Goal: Information Seeking & Learning: Learn about a topic

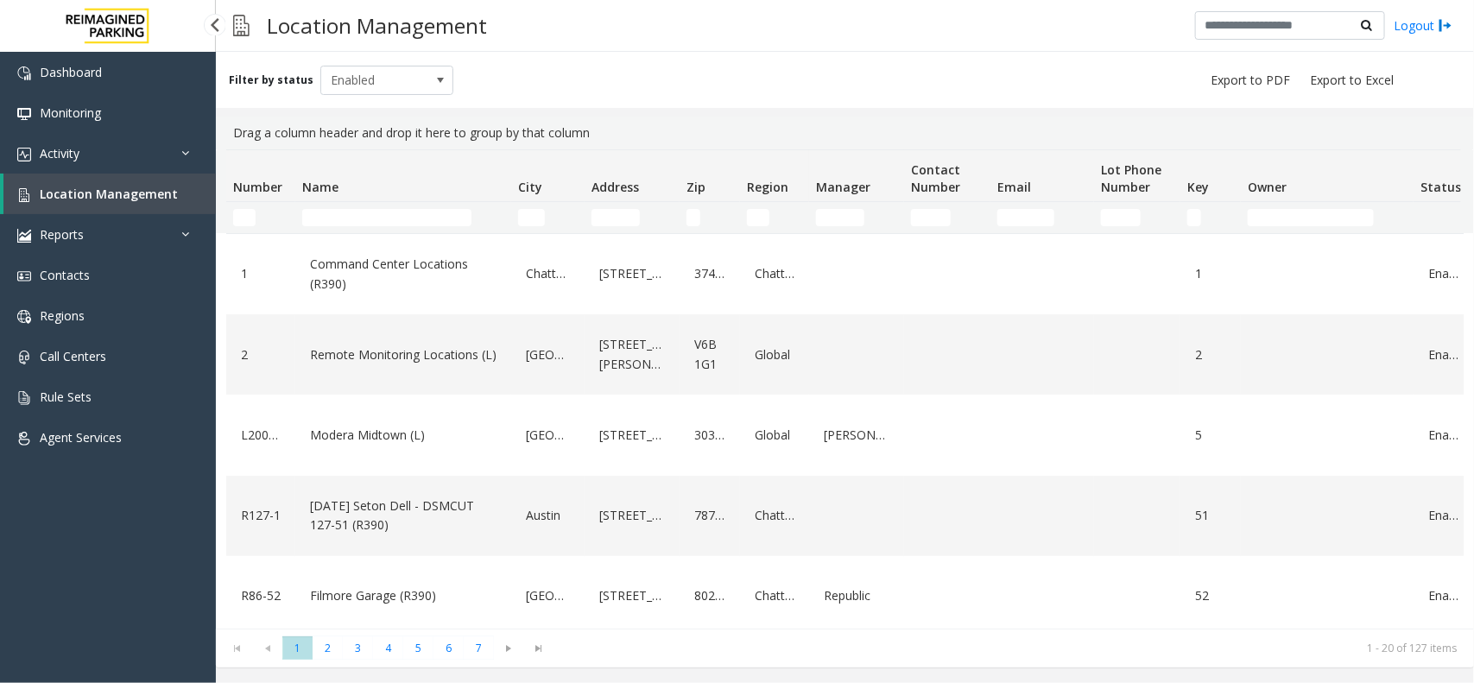
click at [134, 191] on span "Location Management" at bounding box center [109, 194] width 138 height 16
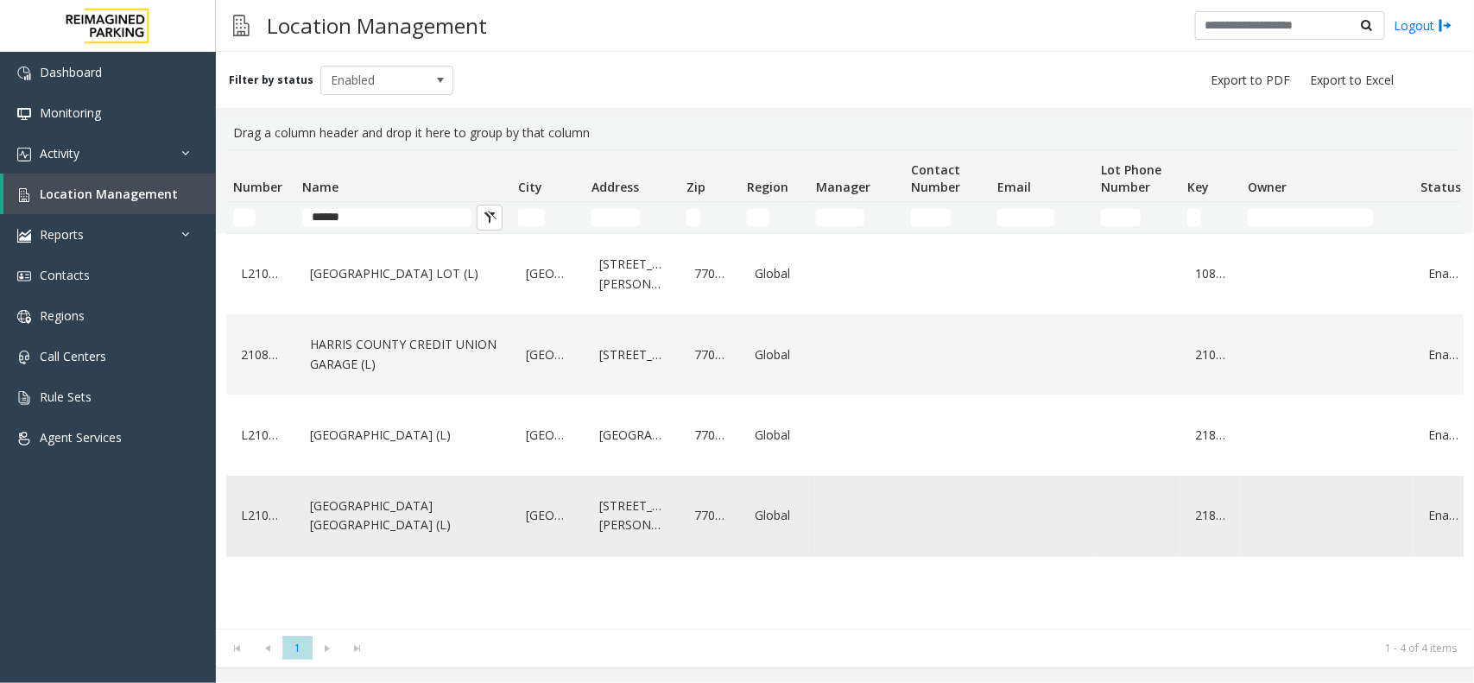
type input "******"
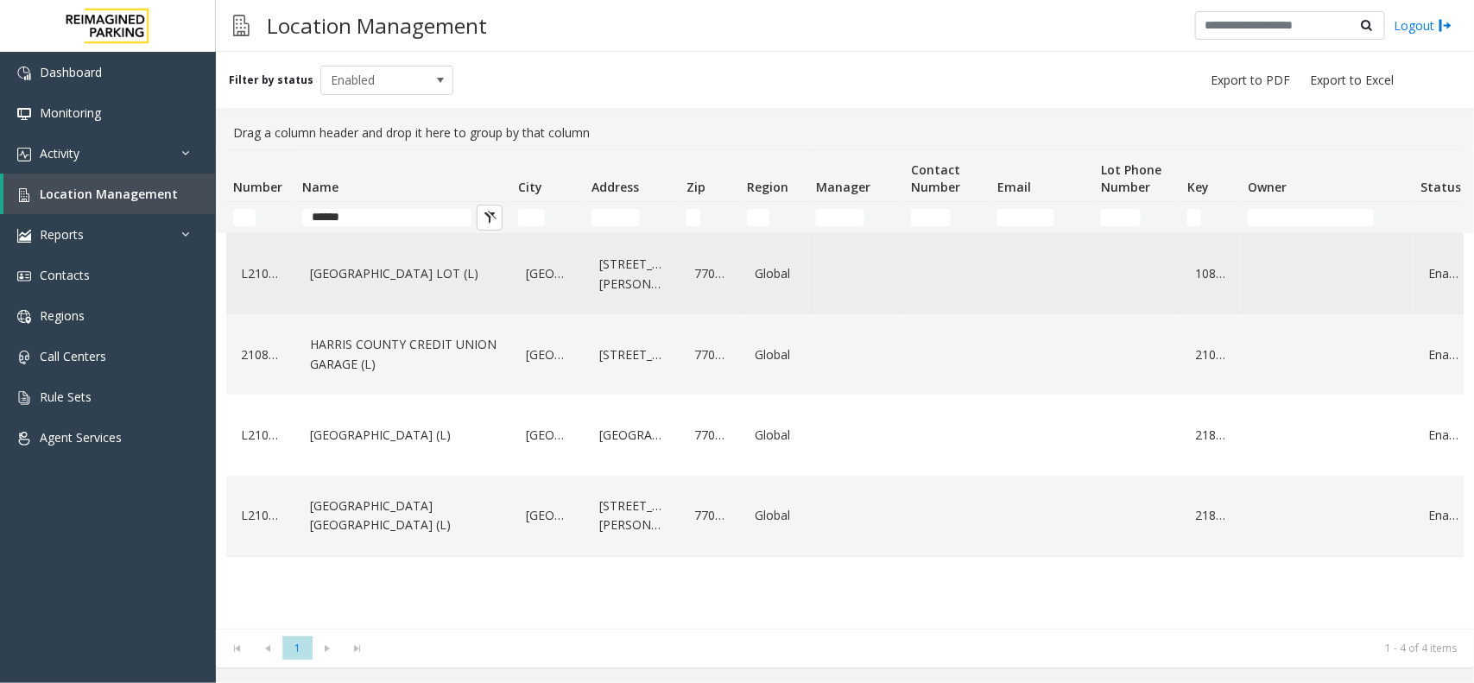
click at [417, 286] on link "HARRIS COUNTY BAKER STREET LOT (L)" at bounding box center [403, 274] width 195 height 28
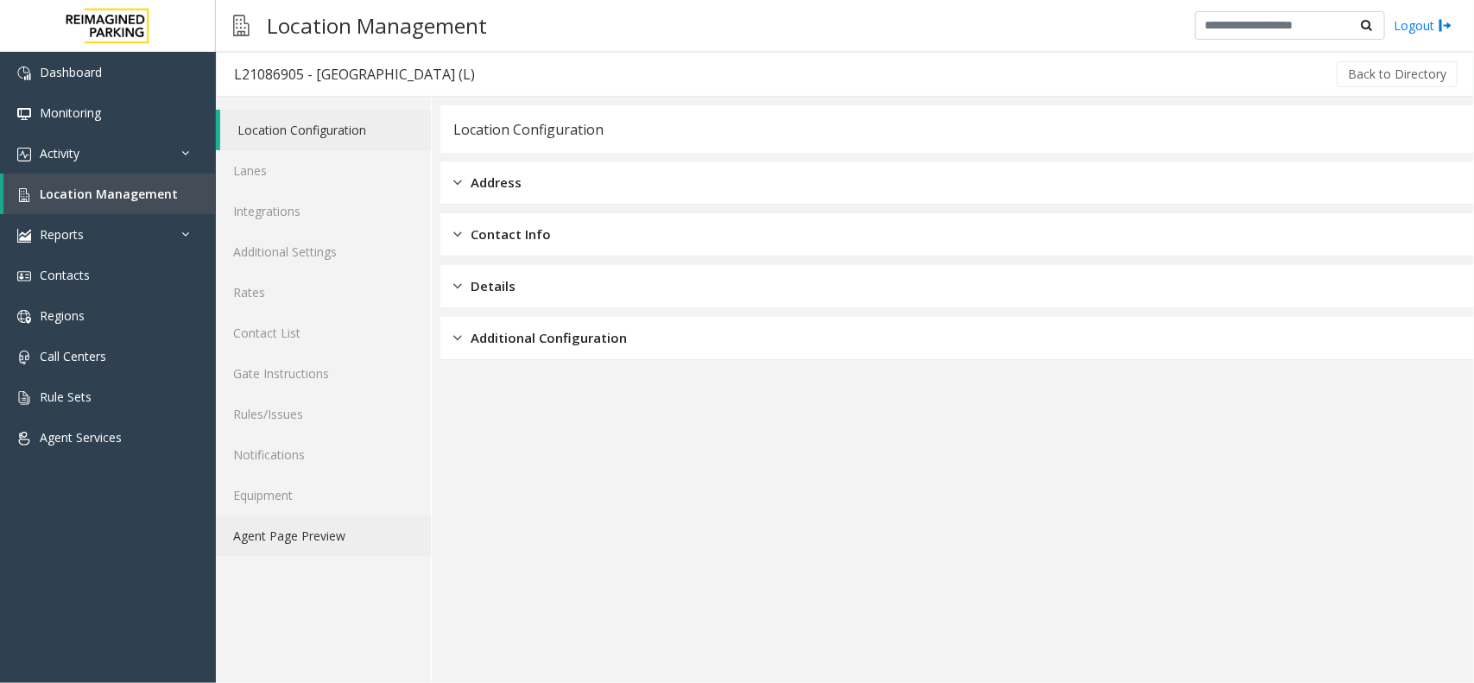
click at [342, 528] on link "Agent Page Preview" at bounding box center [323, 535] width 215 height 41
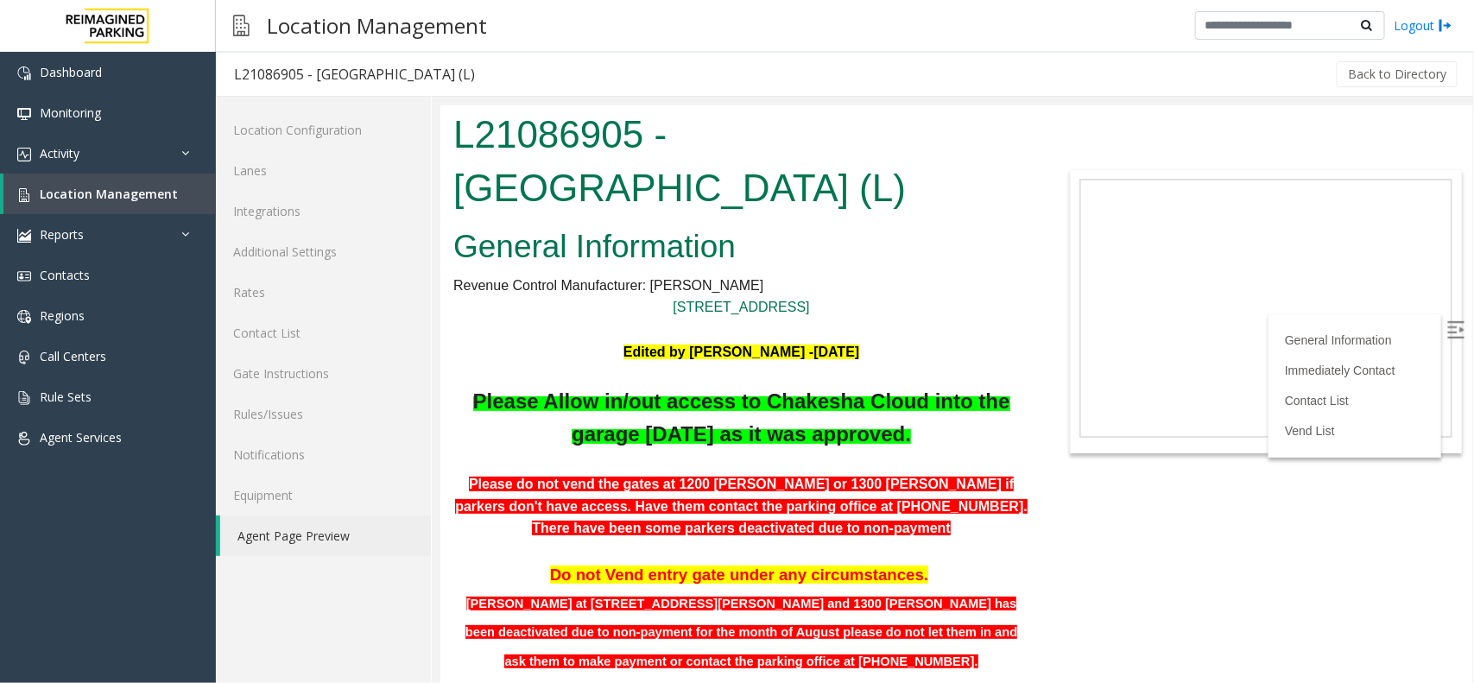
scroll to position [108, 0]
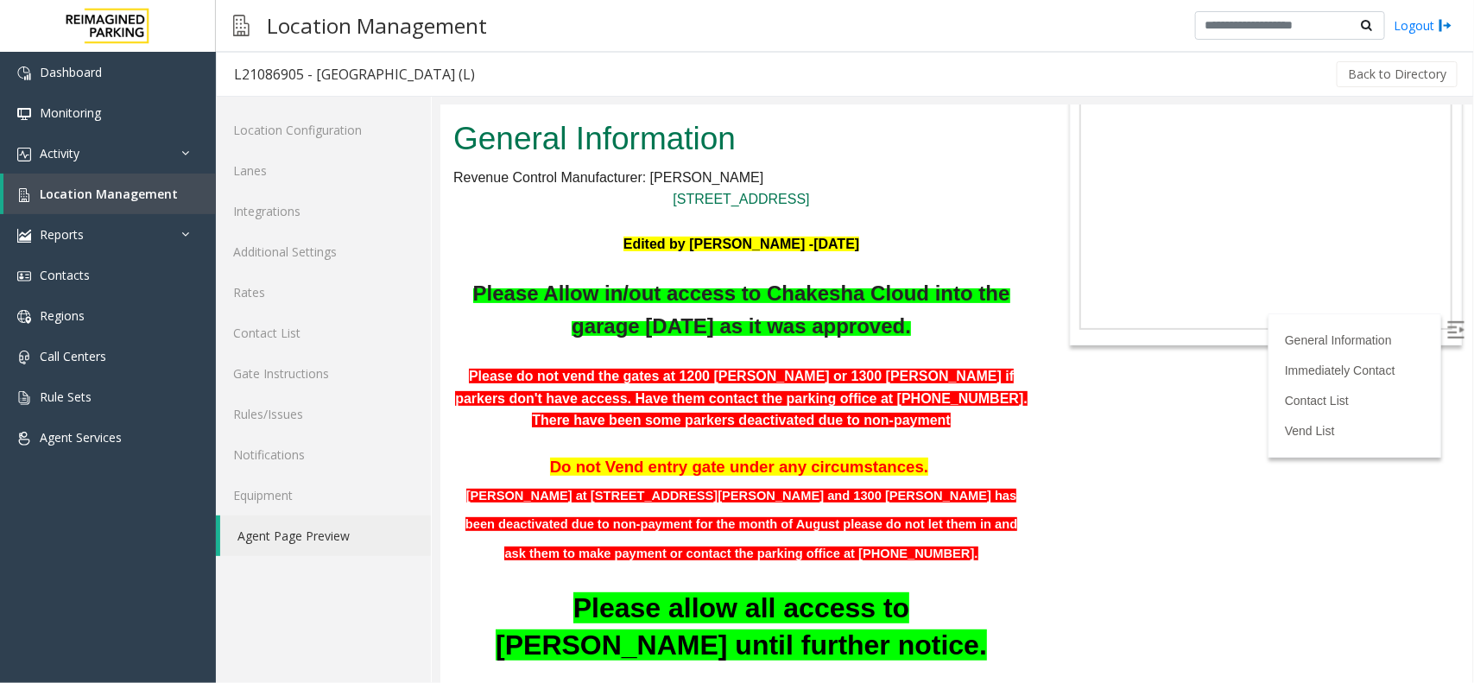
click at [1448, 325] on label at bounding box center [1457, 332] width 26 height 26
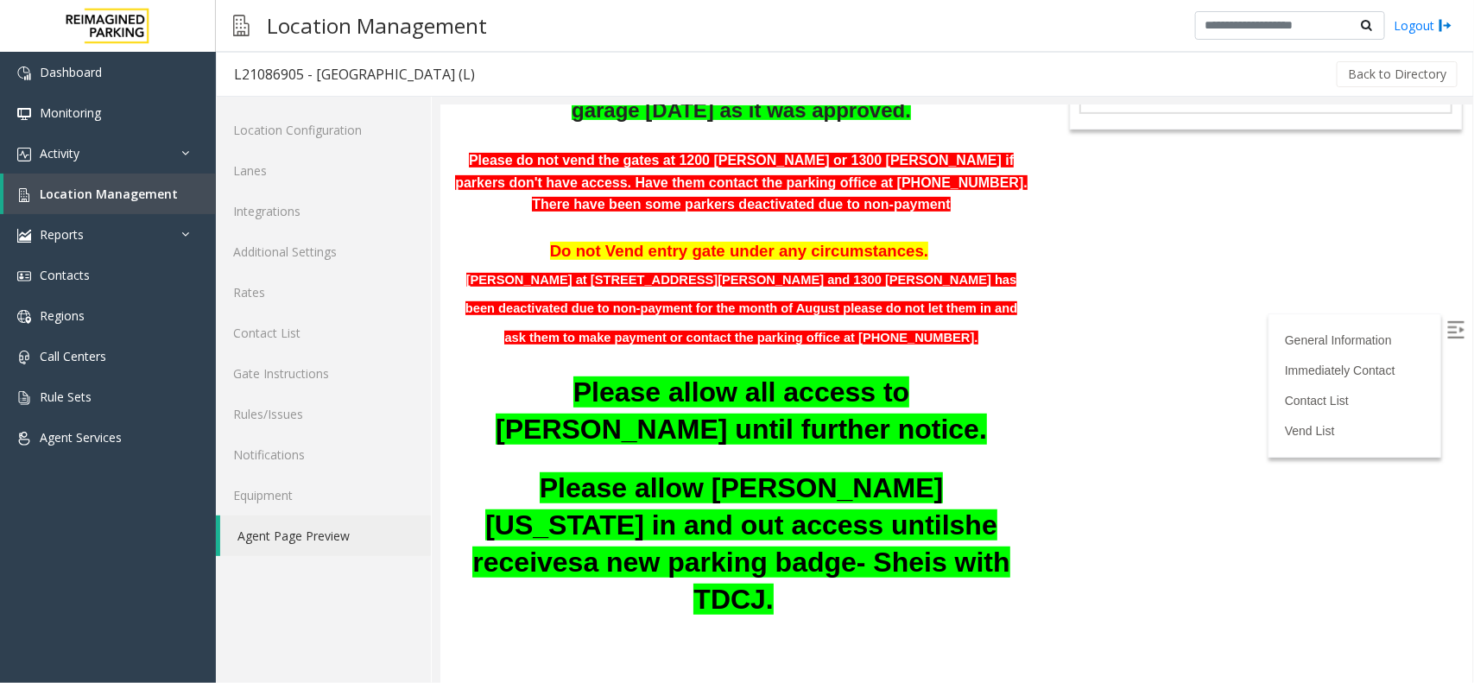
scroll to position [216, 0]
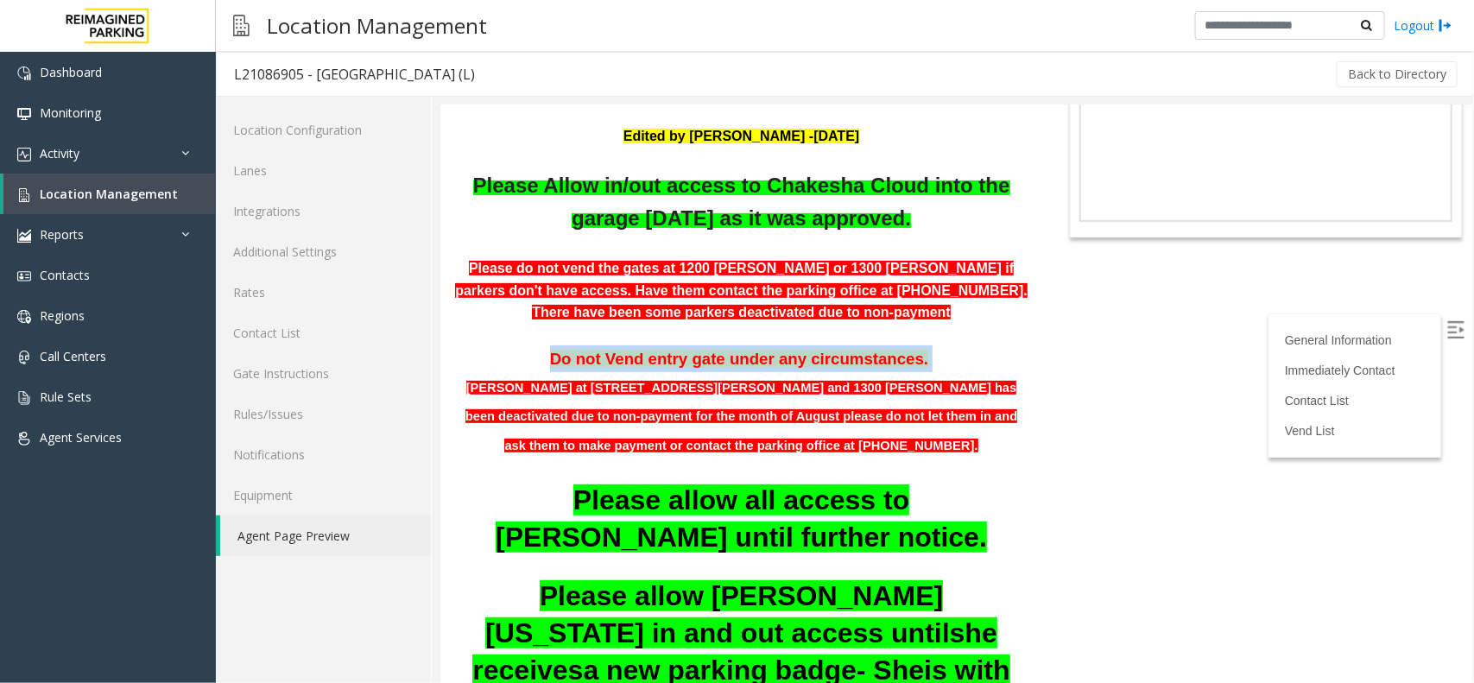
drag, startPoint x: 514, startPoint y: 355, endPoint x: 967, endPoint y: 351, distance: 453.3
click at [967, 351] on p "Do not Vend entry gate under any circumstances." at bounding box center [740, 358] width 576 height 27
click at [977, 349] on p "Do not Vend entry gate under any circumstances." at bounding box center [740, 358] width 576 height 27
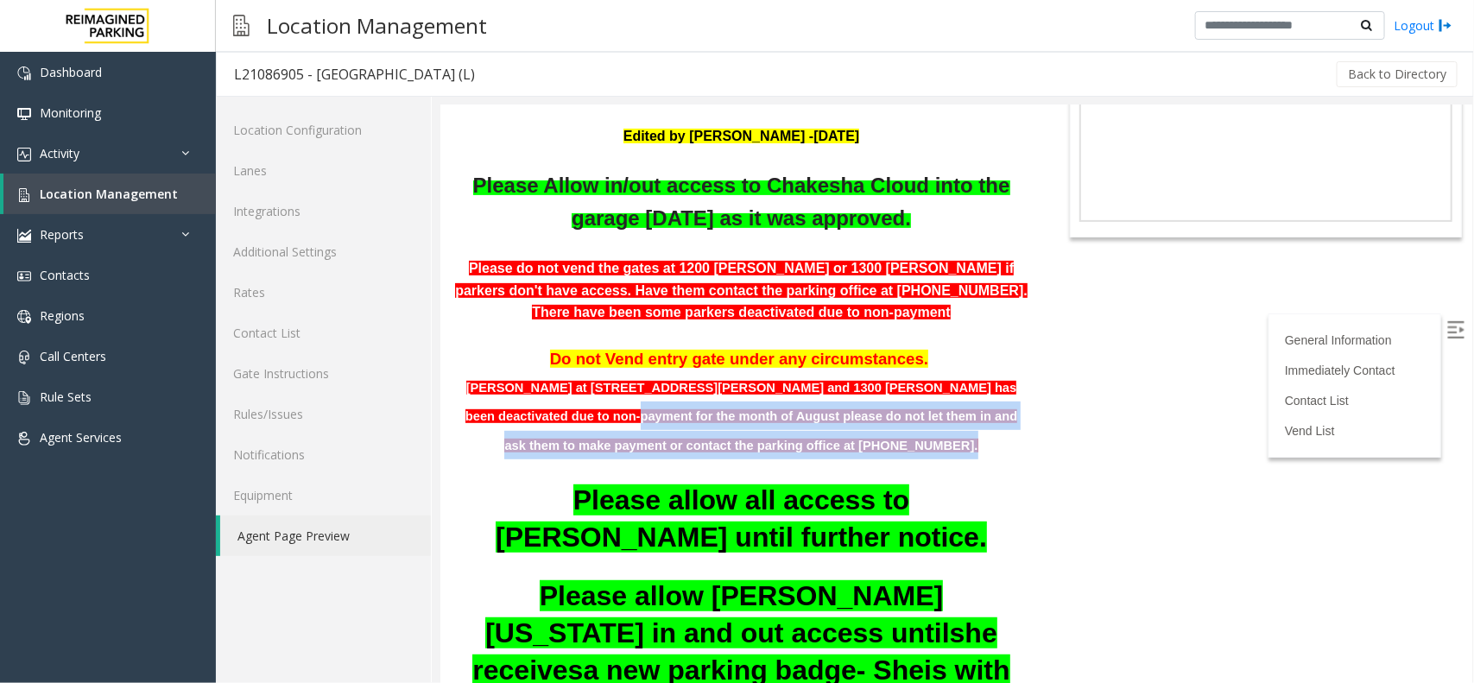
drag, startPoint x: 470, startPoint y: 413, endPoint x: 946, endPoint y: 431, distance: 476.1
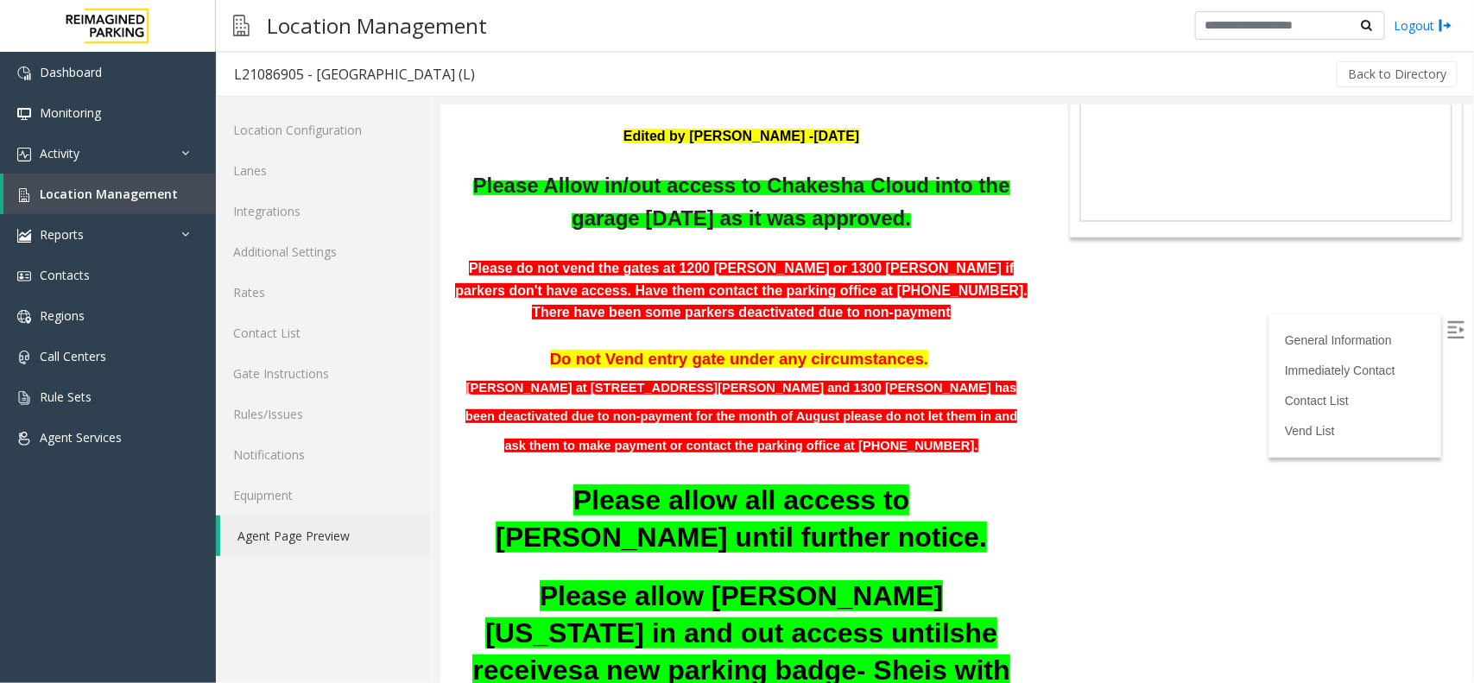
click at [1061, 459] on body "L21086905 - HARRIS COUNTY BAKER STREET LOT (L) General Information Revenue Cont…" at bounding box center [956, 178] width 1032 height 578
drag, startPoint x: 465, startPoint y: 417, endPoint x: 580, endPoint y: 422, distance: 115.0
click at [580, 422] on font "Parkers at 1200 baker and 1300 Baker has been deactivated due to non-payment fo…" at bounding box center [741, 416] width 552 height 72
click at [599, 459] on p at bounding box center [740, 470] width 576 height 22
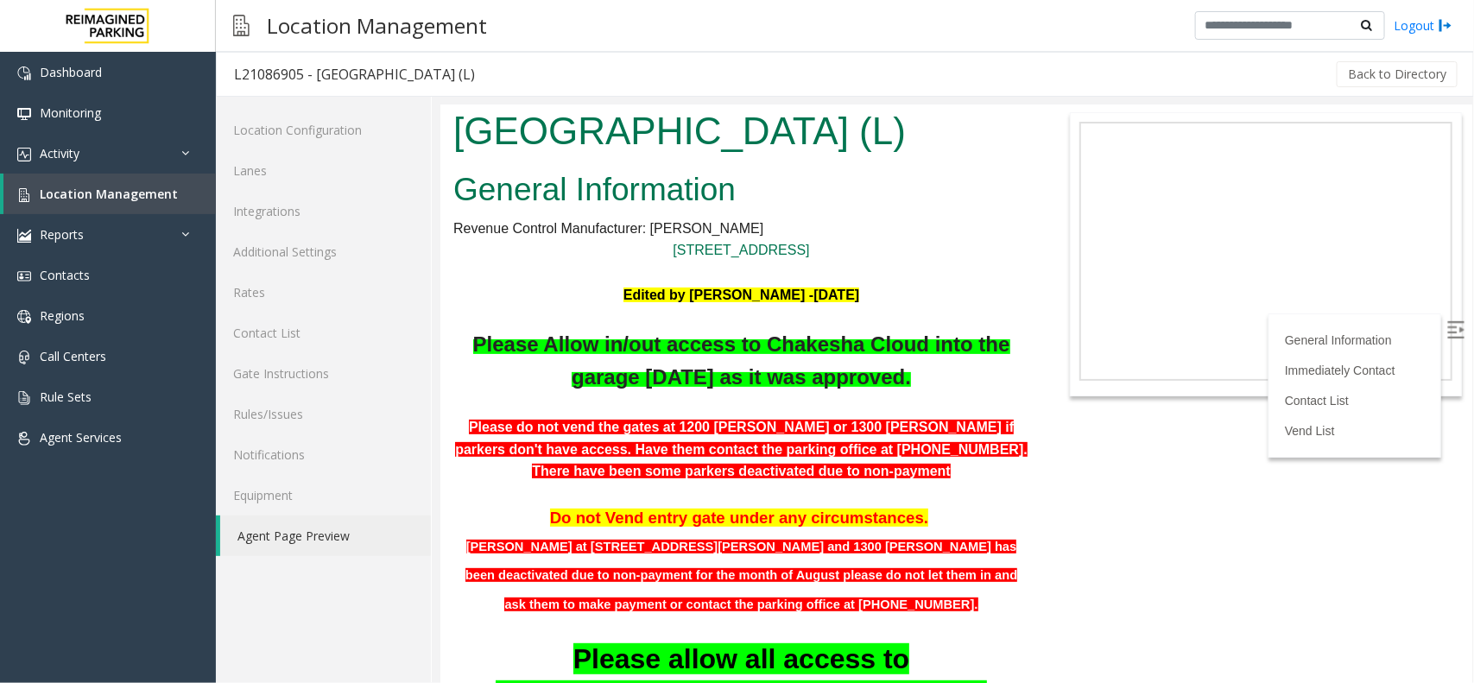
scroll to position [108, 0]
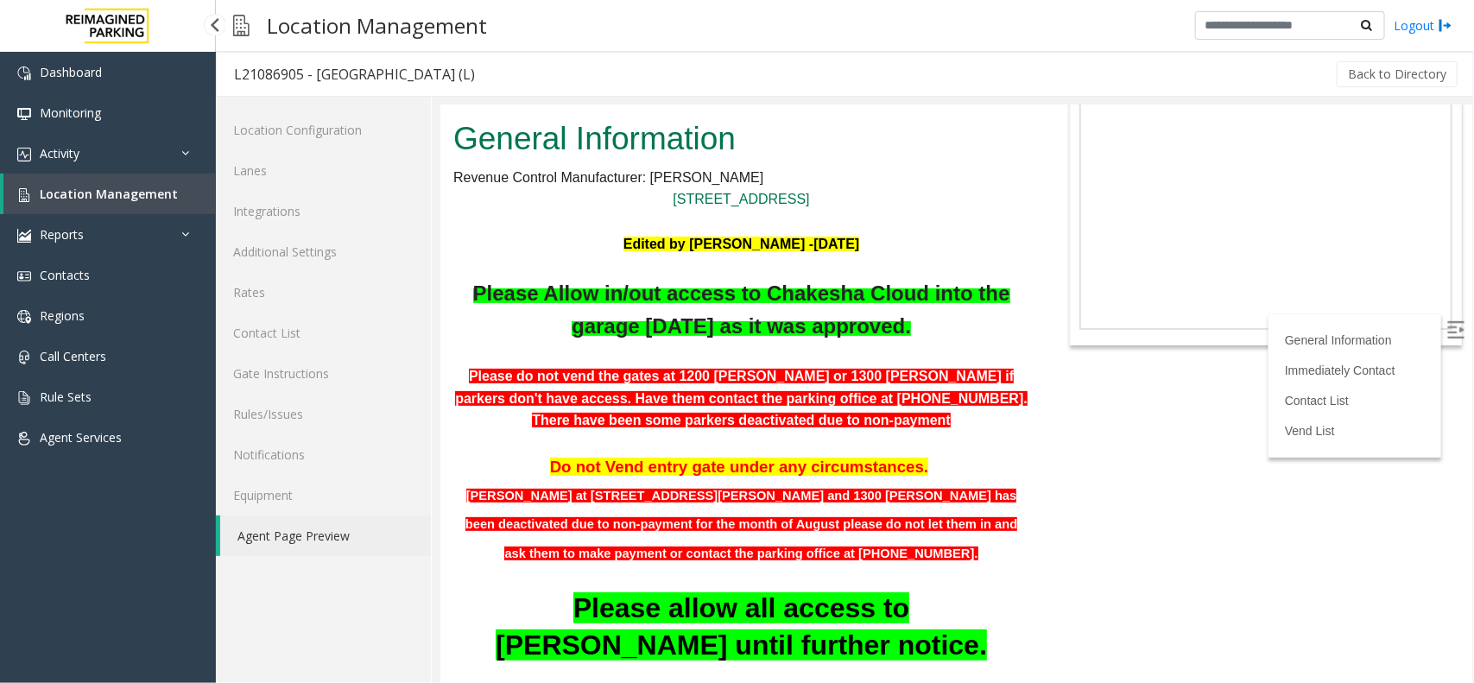
click at [132, 174] on link "Location Management" at bounding box center [109, 194] width 212 height 41
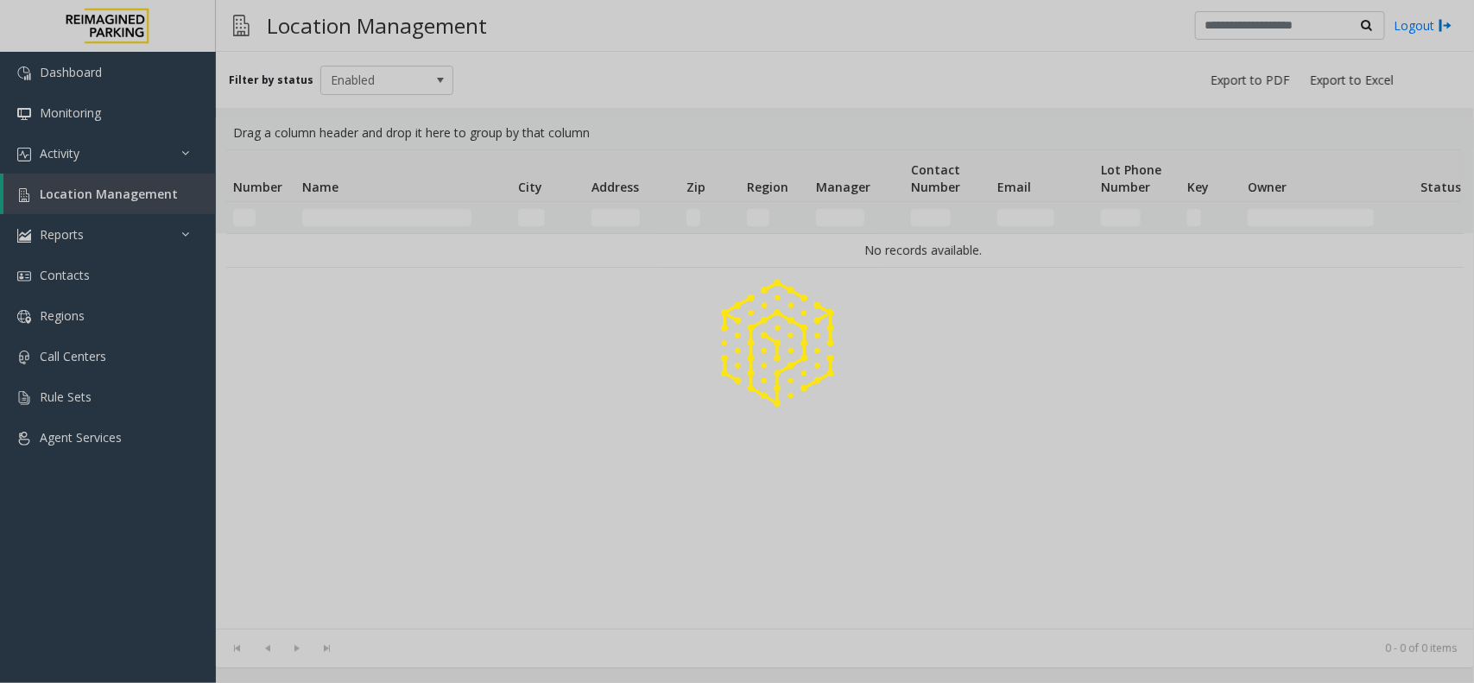
click at [123, 183] on div at bounding box center [737, 341] width 1474 height 683
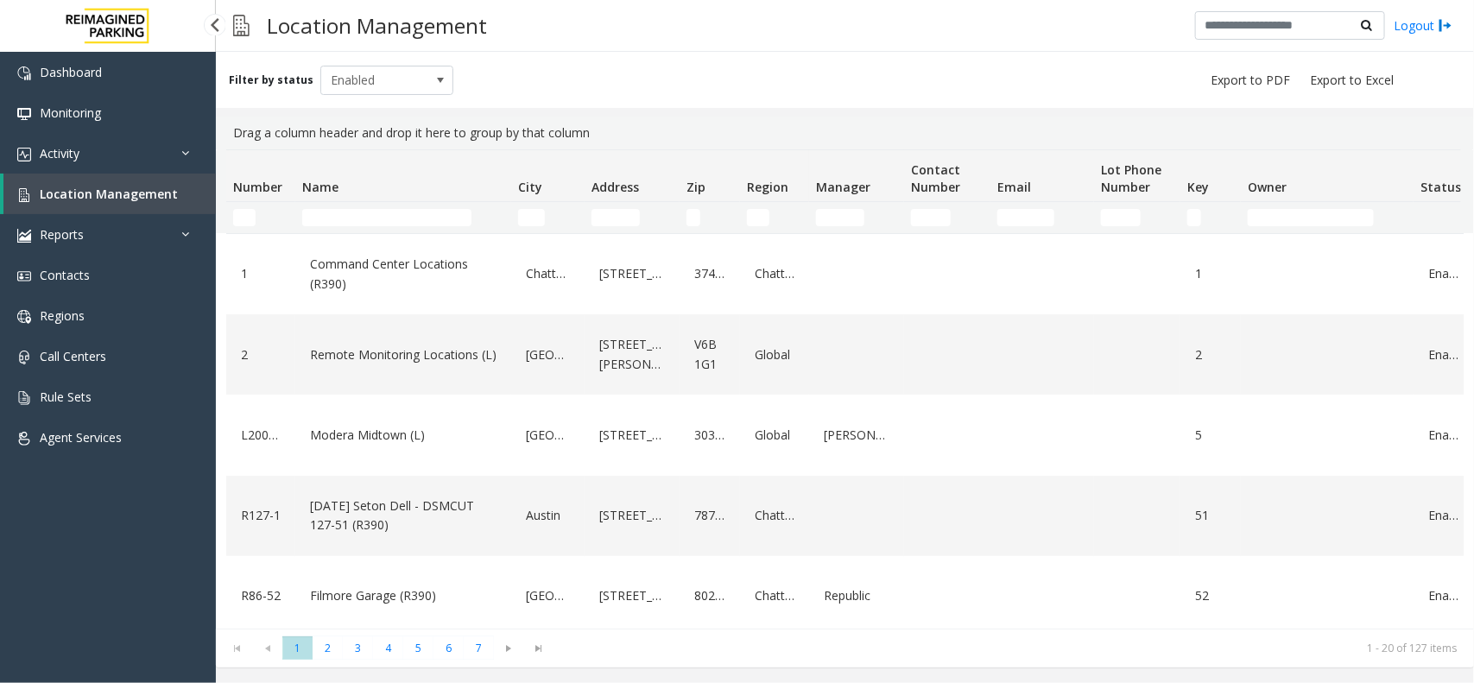
click at [123, 183] on link "Location Management" at bounding box center [109, 194] width 212 height 41
click at [106, 157] on link "Activity" at bounding box center [108, 153] width 216 height 41
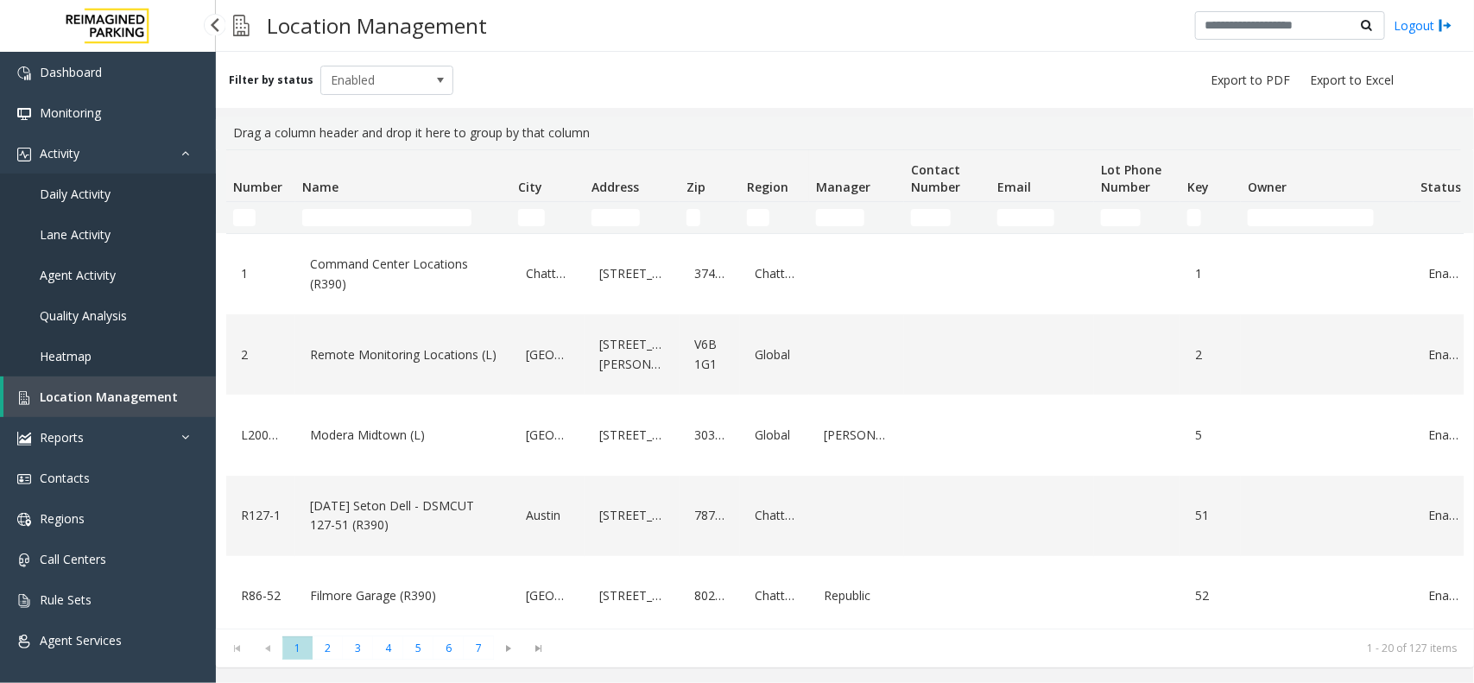
click at [102, 196] on span "Daily Activity" at bounding box center [75, 194] width 71 height 16
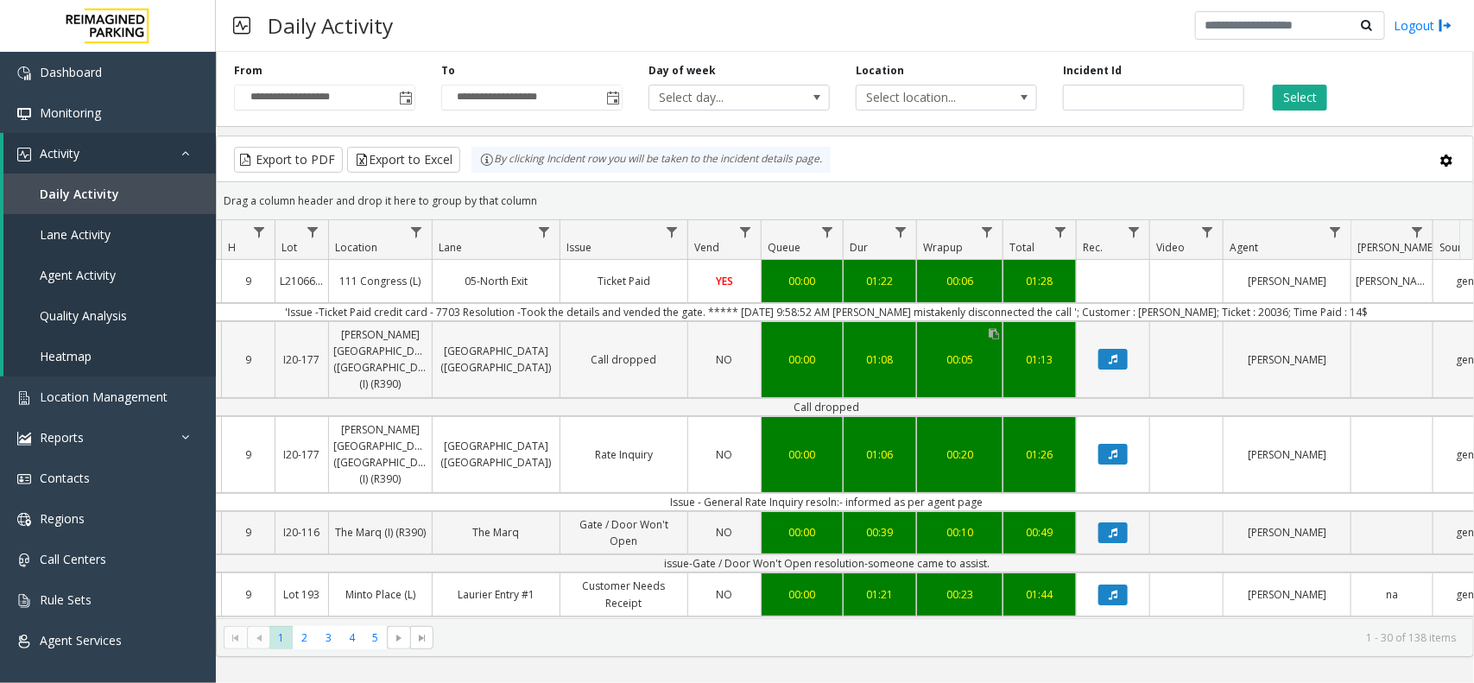
scroll to position [0, 275]
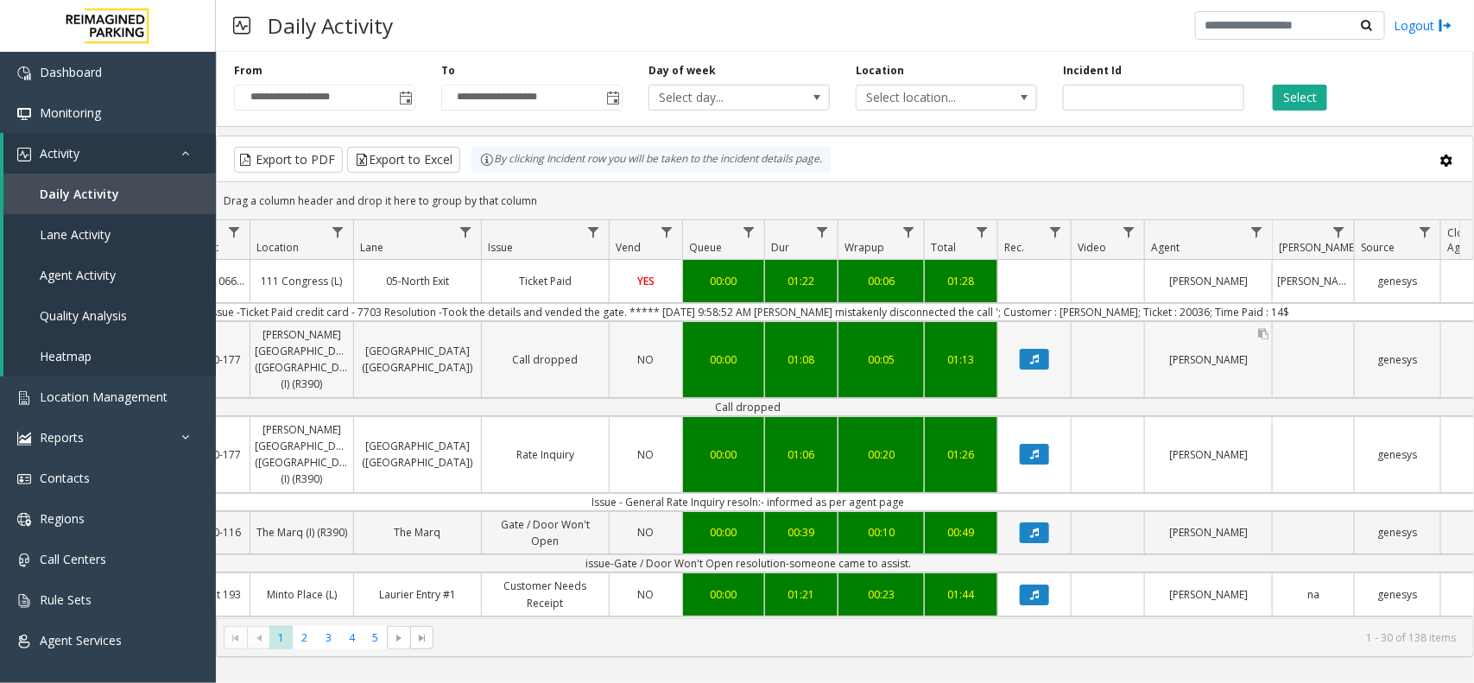
drag, startPoint x: 1343, startPoint y: 276, endPoint x: 1229, endPoint y: 328, distance: 125.2
drag, startPoint x: 1176, startPoint y: 360, endPoint x: 1097, endPoint y: 373, distance: 80.5
click at [1097, 373] on tr "4100161 Oct 14, 2025 09:54:56 AM 9 I20-177 Abbott Hospital (Main Hospital) (I) …" at bounding box center [734, 359] width 1584 height 77
click at [1118, 312] on td "'Issue -Ticket Paid credit card - 7703 Resolution -Took the details and vended …" at bounding box center [748, 312] width 1557 height 18
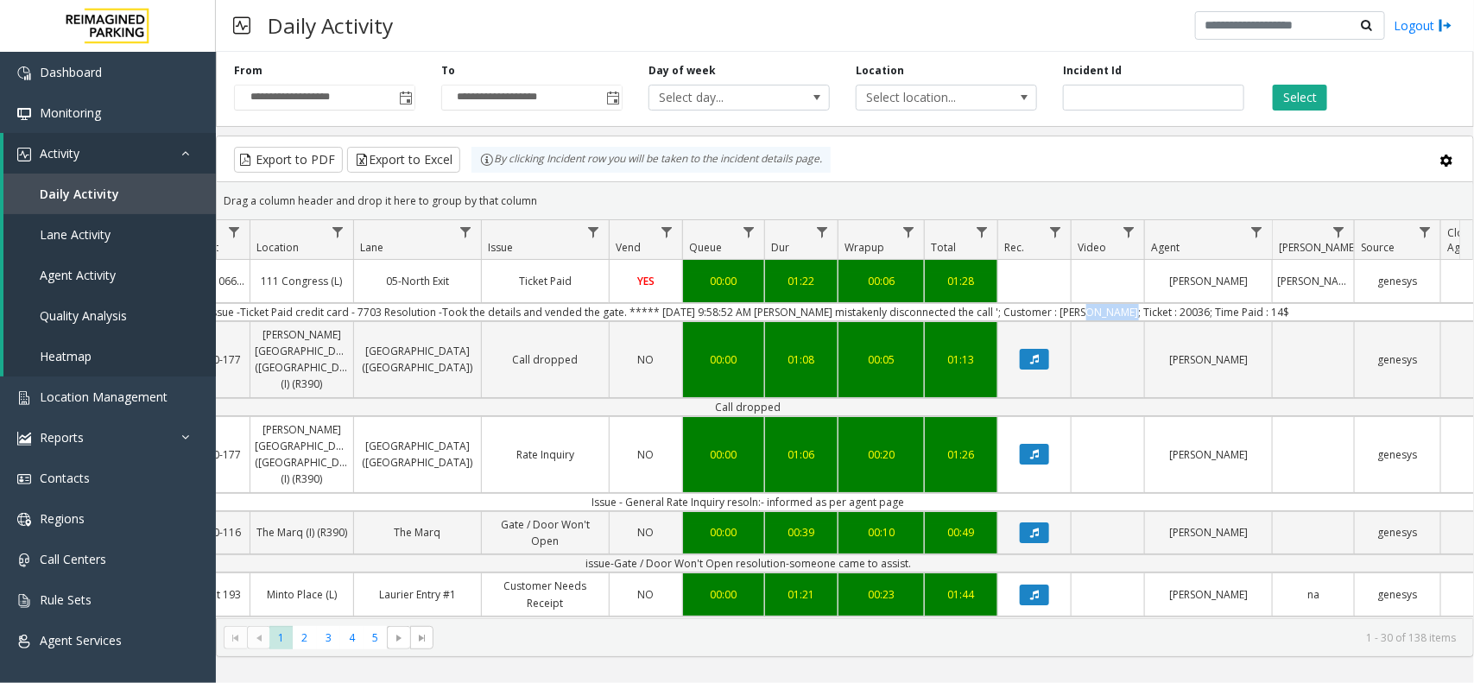
drag, startPoint x: 1118, startPoint y: 312, endPoint x: 1093, endPoint y: 318, distance: 25.8
click at [1093, 318] on td "'Issue -Ticket Paid credit card - 7703 Resolution -Took the details and vended …" at bounding box center [748, 312] width 1557 height 18
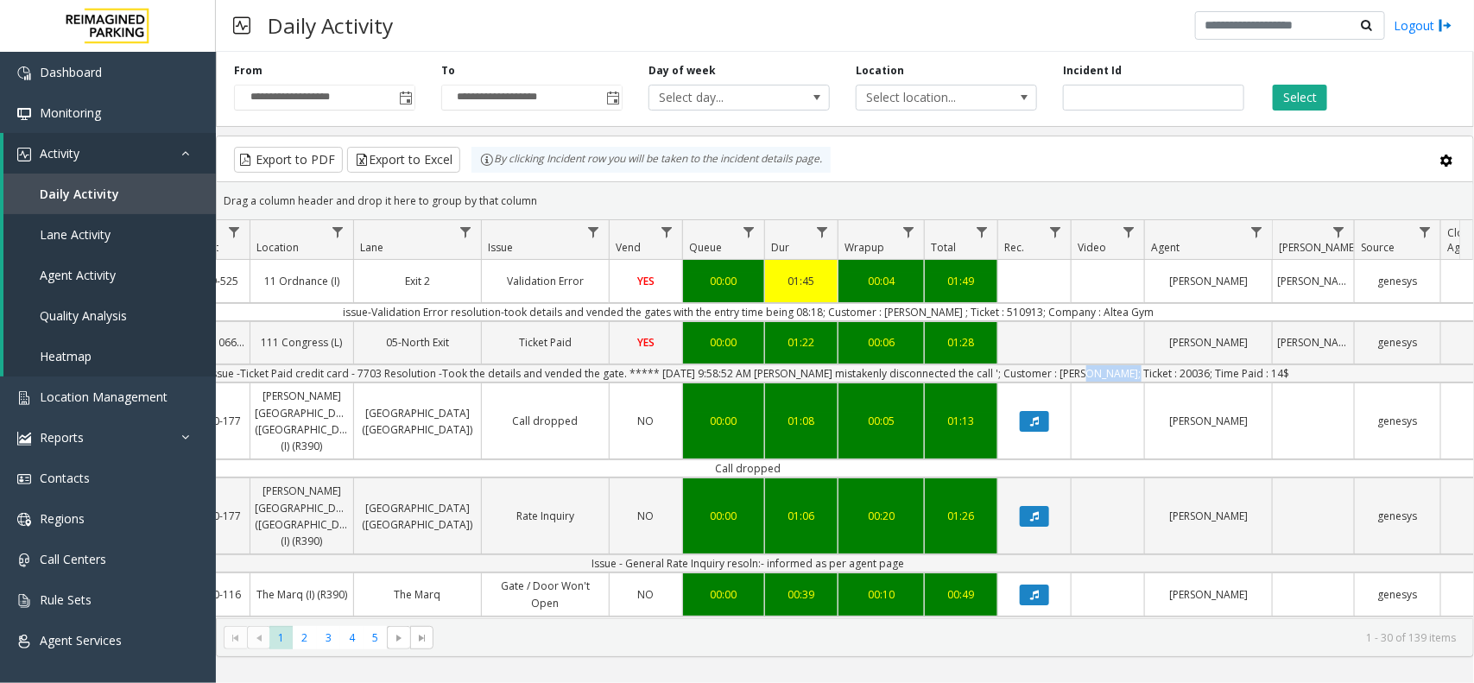
drag, startPoint x: 1123, startPoint y: 372, endPoint x: 1085, endPoint y: 376, distance: 38.2
click at [1085, 376] on td "'Issue -Ticket Paid credit card - 7703 Resolution -Took the details and vended …" at bounding box center [748, 373] width 1557 height 18
copy td "malerie;"
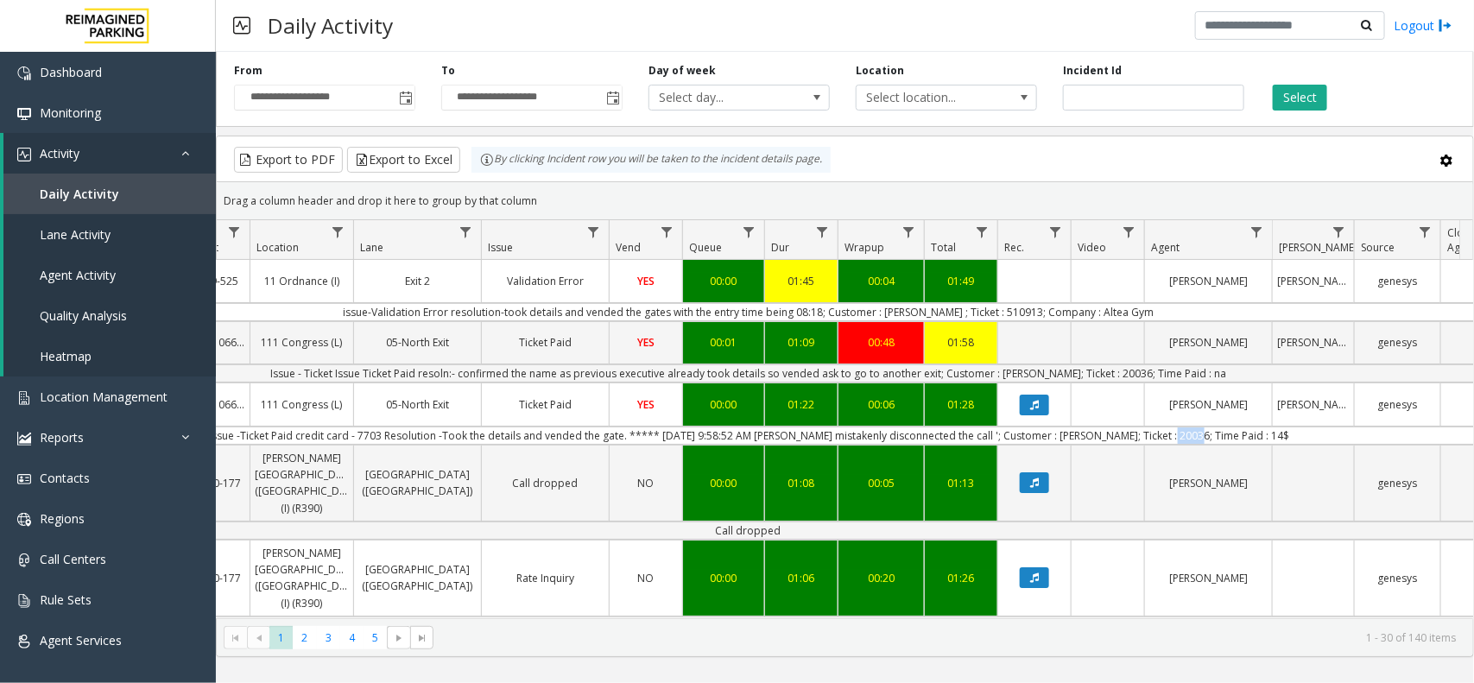
drag, startPoint x: 1161, startPoint y: 437, endPoint x: 1189, endPoint y: 433, distance: 27.8
click at [1189, 433] on td "'Issue -Ticket Paid credit card - 7703 Resolution -Took the details and vended …" at bounding box center [748, 436] width 1557 height 18
copy td "20036"
drag, startPoint x: 1249, startPoint y: 438, endPoint x: 1272, endPoint y: 434, distance: 22.7
click at [1272, 434] on td "'Issue -Ticket Paid credit card - 7703 Resolution -Took the details and vended …" at bounding box center [748, 436] width 1557 height 18
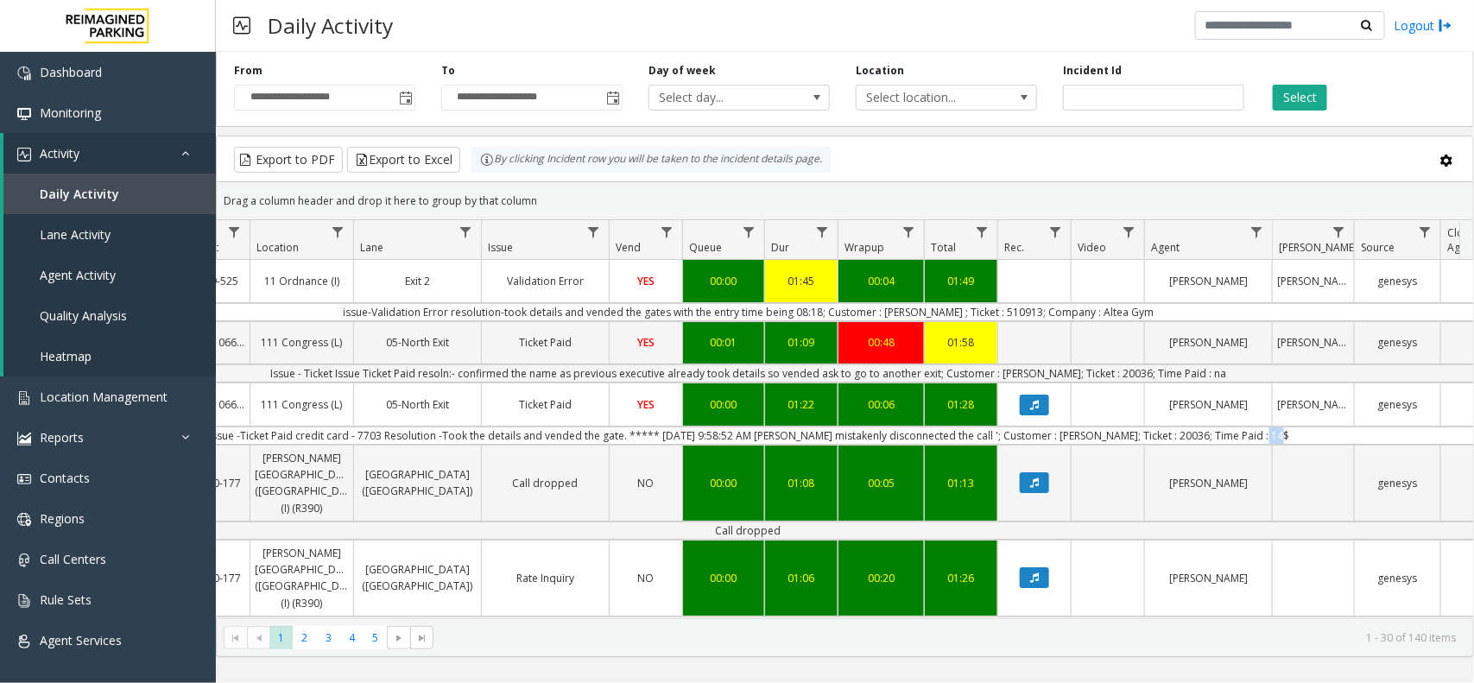
copy td "14$"
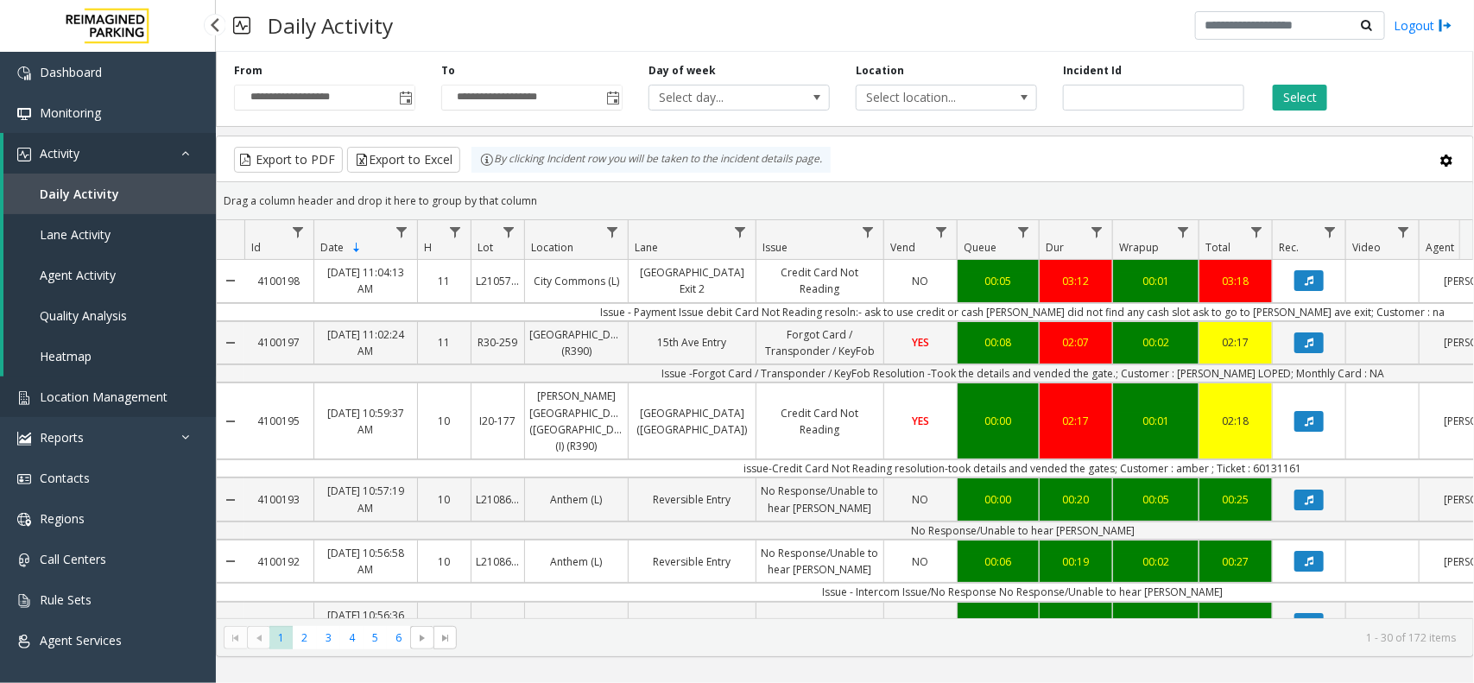
scroll to position [0, 275]
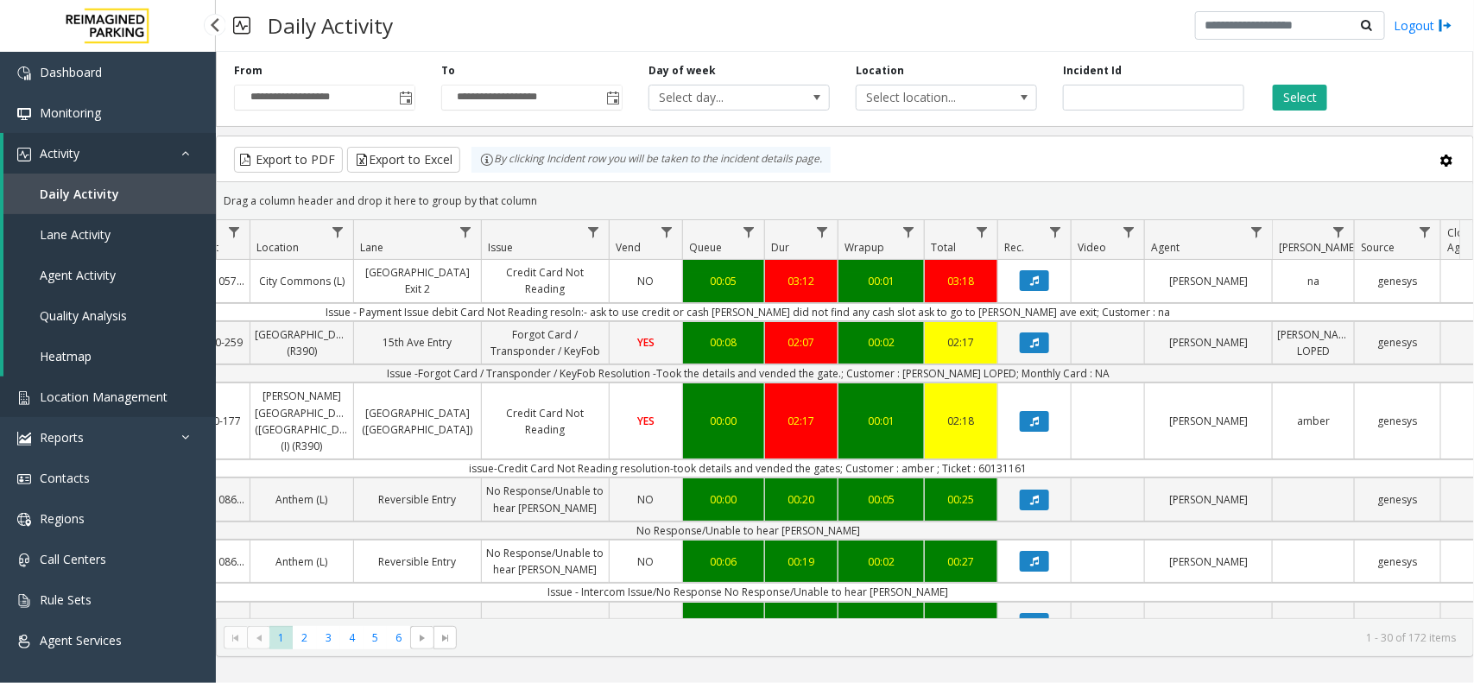
click at [92, 390] on span "Location Management" at bounding box center [104, 397] width 128 height 16
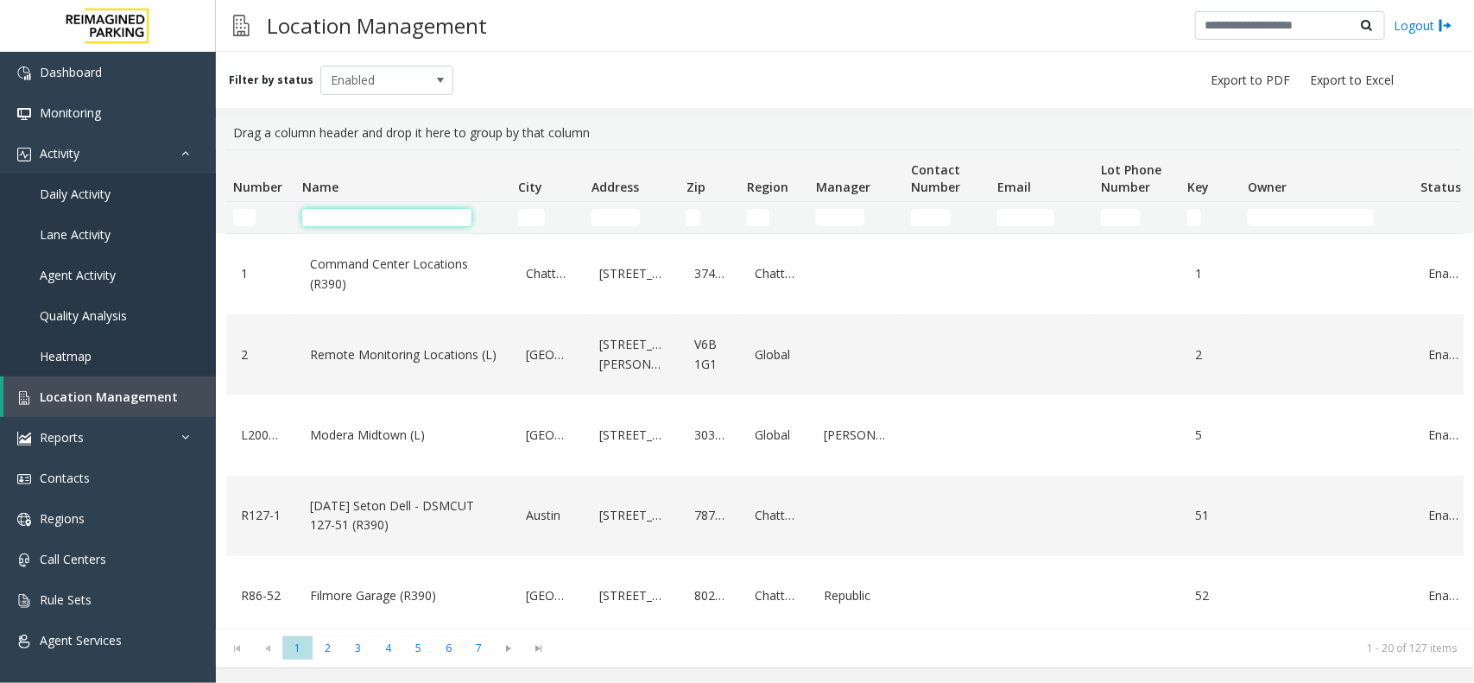
click at [384, 209] on input "Name Filter" at bounding box center [386, 217] width 169 height 17
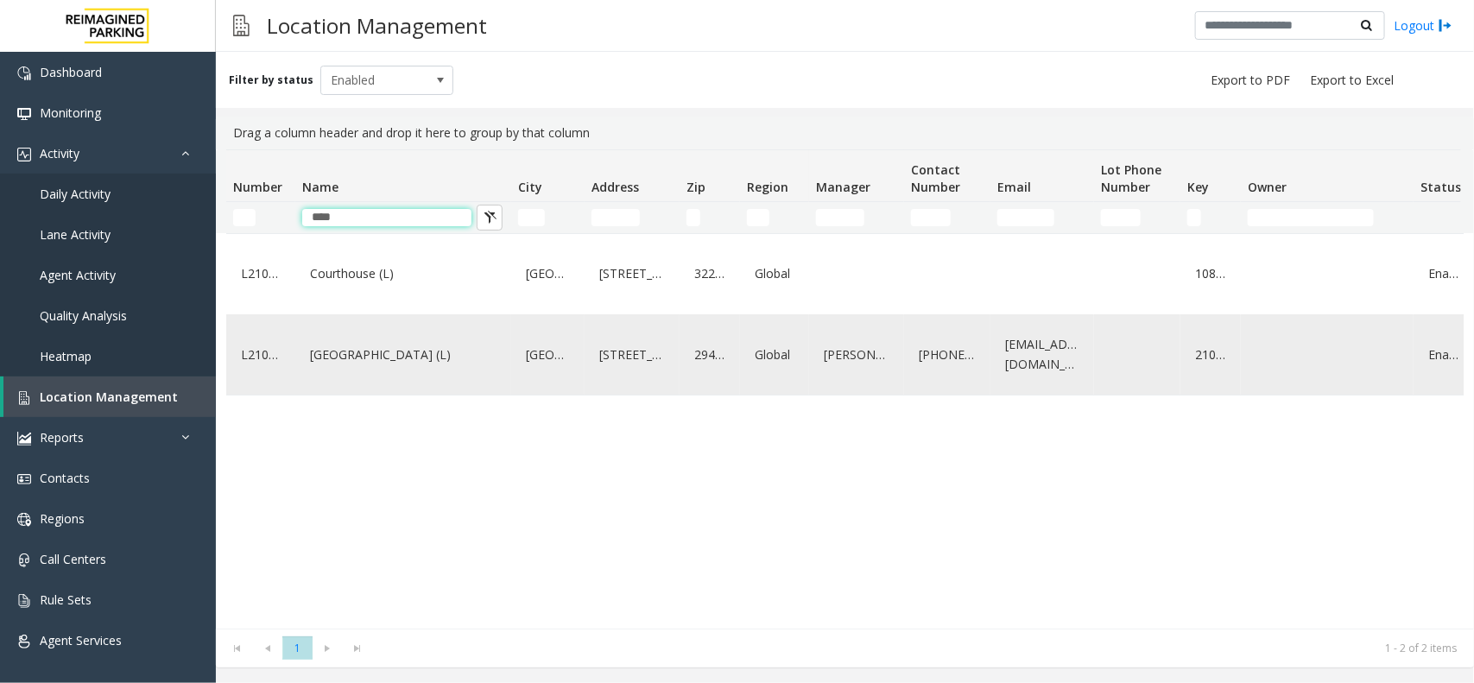
type input "****"
click at [402, 360] on link "[GEOGRAPHIC_DATA] (L)" at bounding box center [403, 355] width 195 height 28
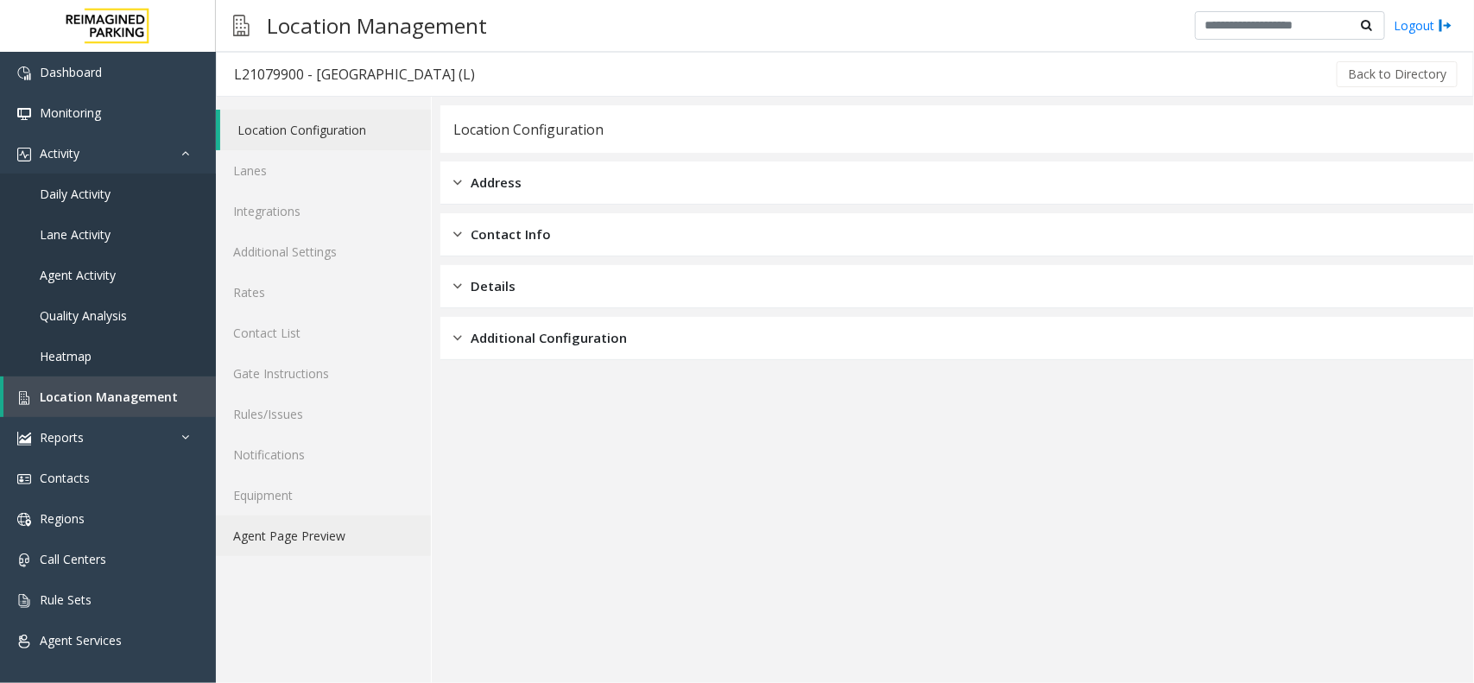
click at [333, 528] on link "Agent Page Preview" at bounding box center [323, 535] width 215 height 41
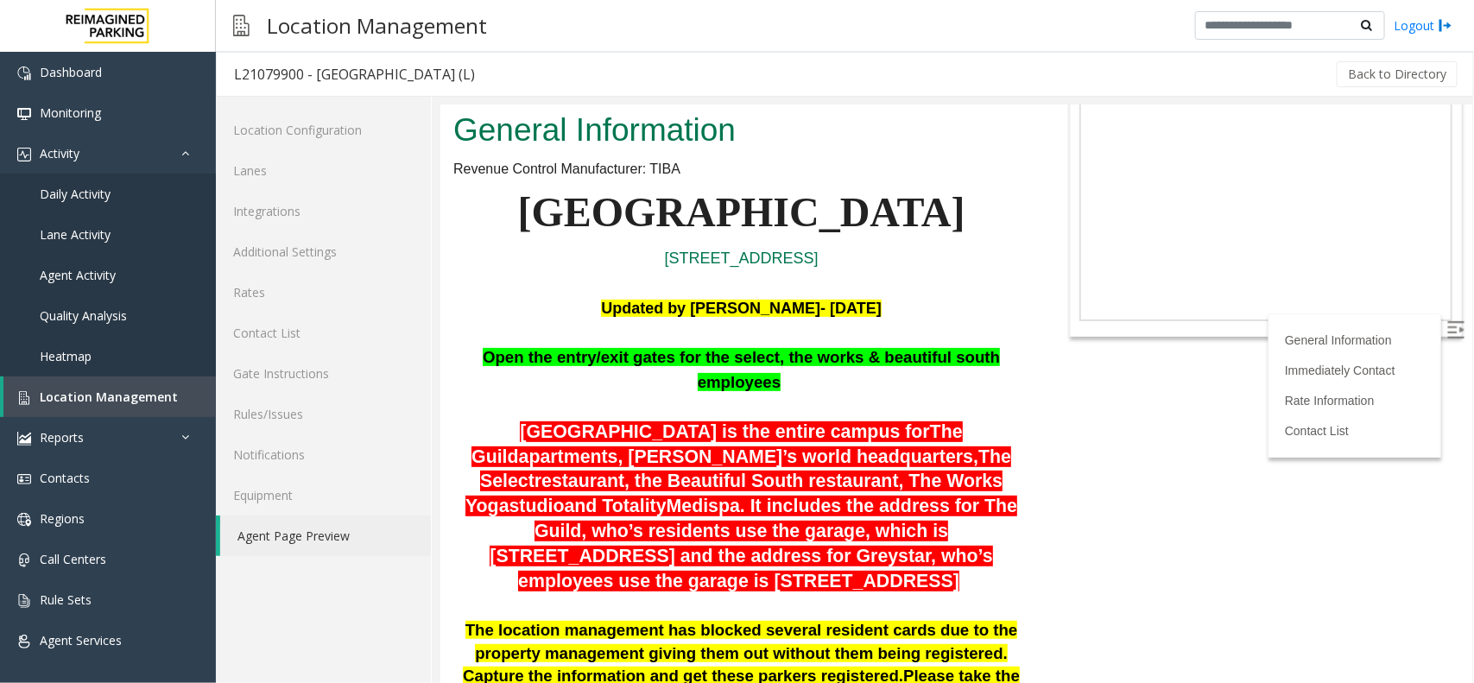
scroll to position [108, 0]
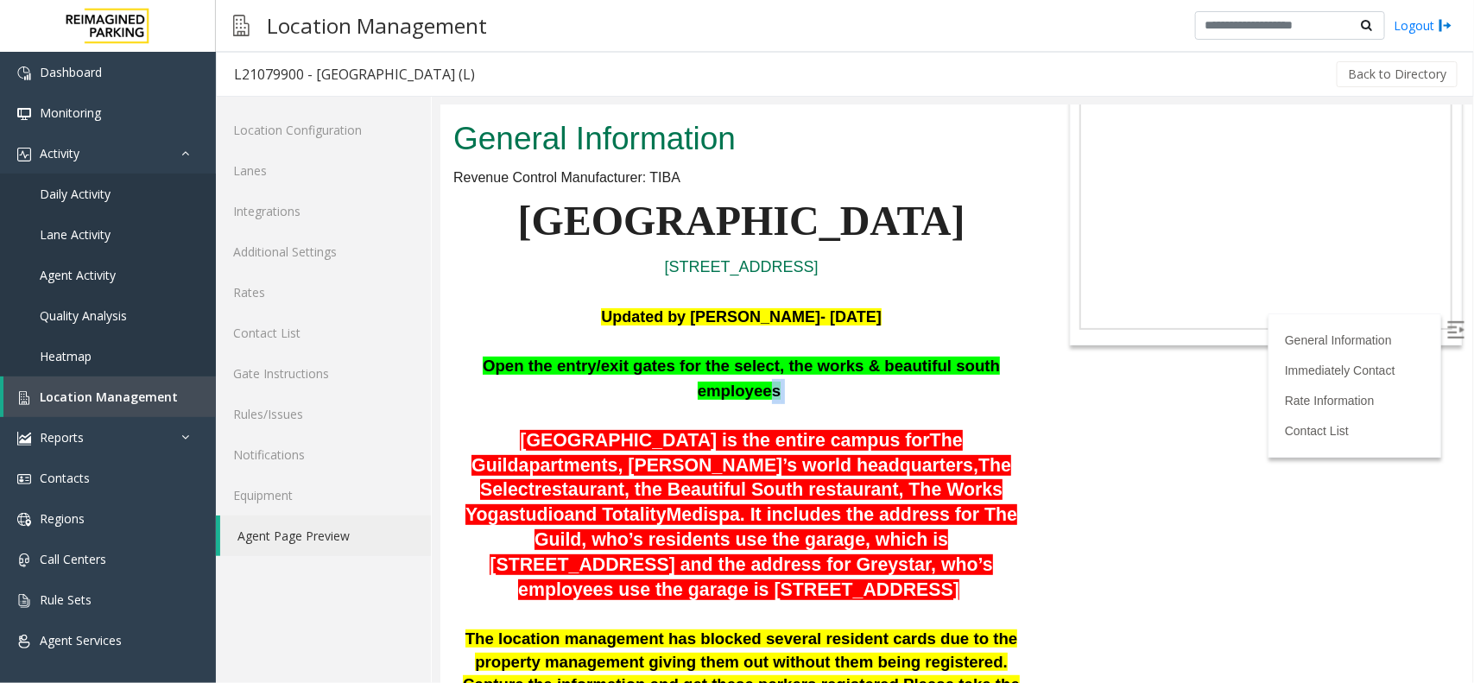
drag, startPoint x: 1003, startPoint y: 308, endPoint x: 994, endPoint y: 313, distance: 10.8
click at [994, 353] on p "Open the entry/exit gates for the select, the works & beautiful south employees" at bounding box center [740, 378] width 576 height 50
click at [965, 304] on p "Updated by Kunal Singh- 08th July 2025" at bounding box center [740, 316] width 576 height 25
click at [147, 389] on span "Location Management" at bounding box center [109, 397] width 138 height 16
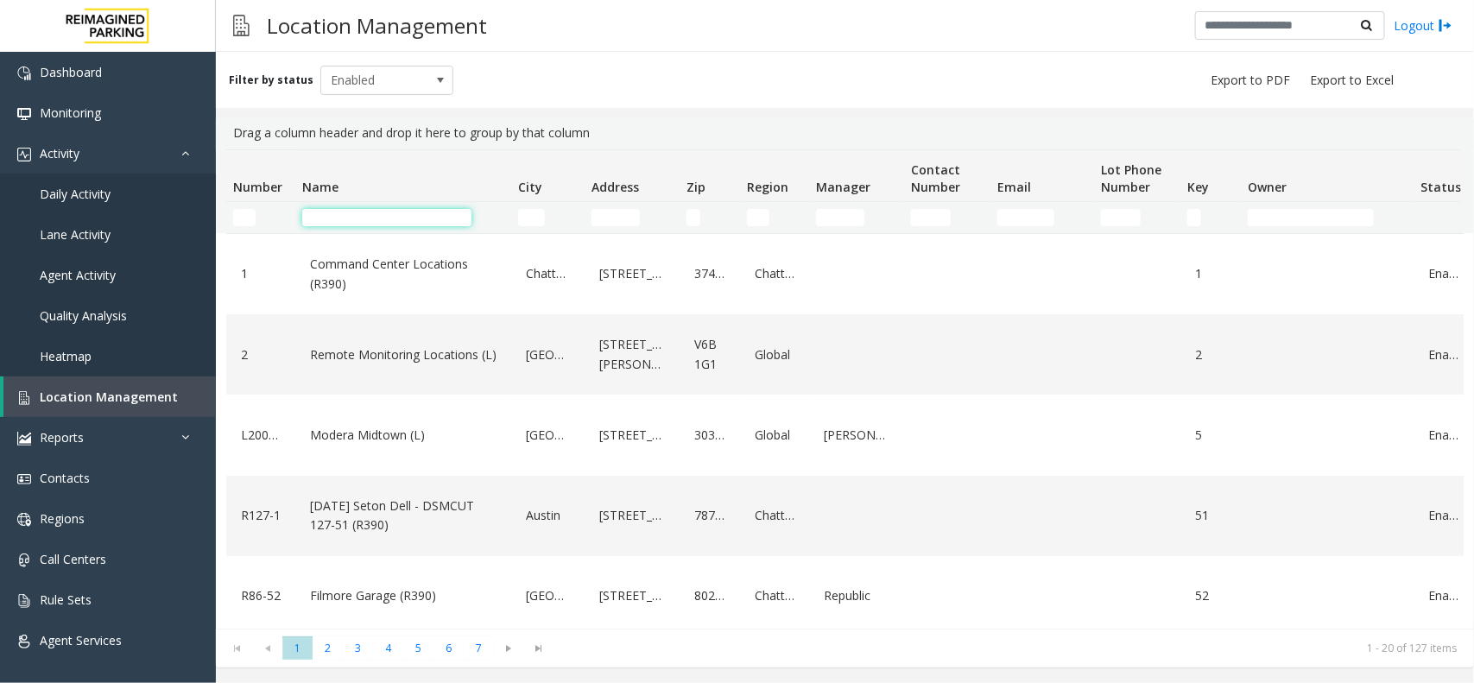
click at [331, 225] on input "Name Filter" at bounding box center [386, 217] width 169 height 17
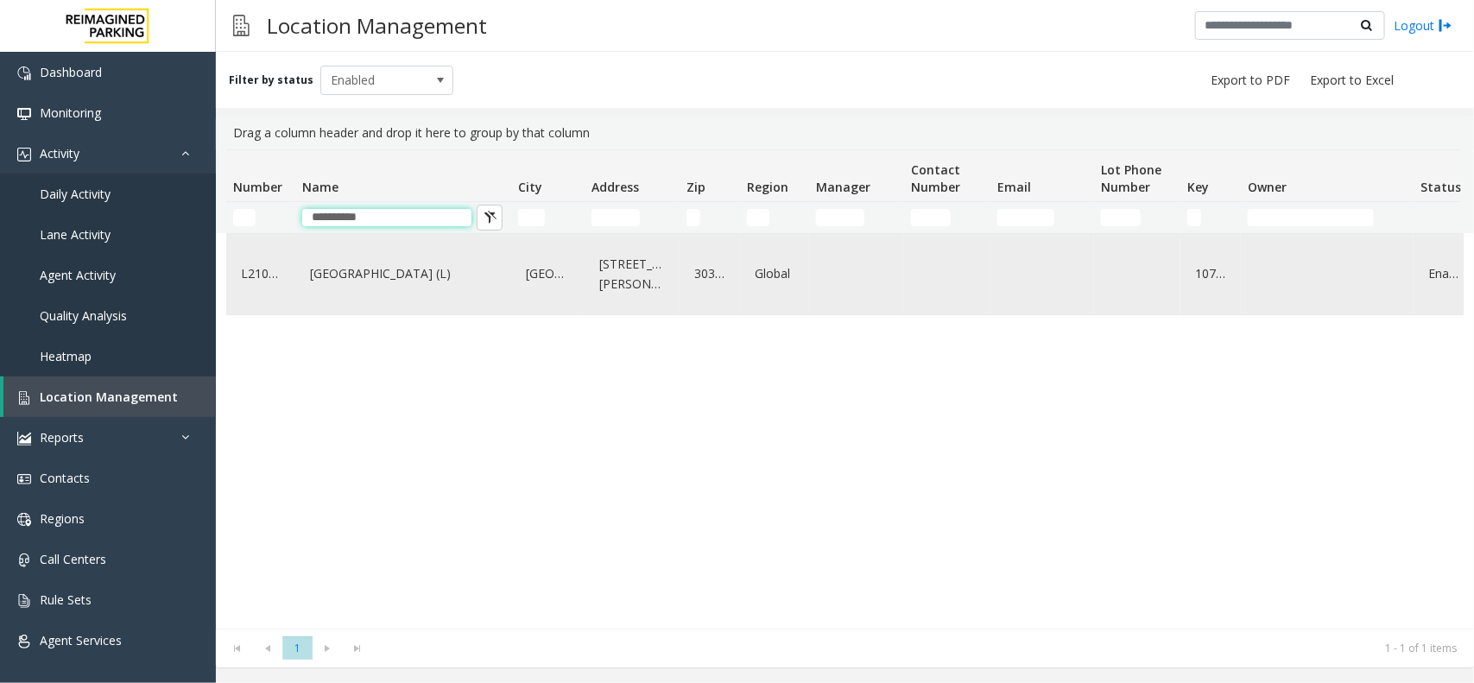
type input "**********"
click at [326, 275] on link "City Plaza (L)" at bounding box center [403, 274] width 195 height 28
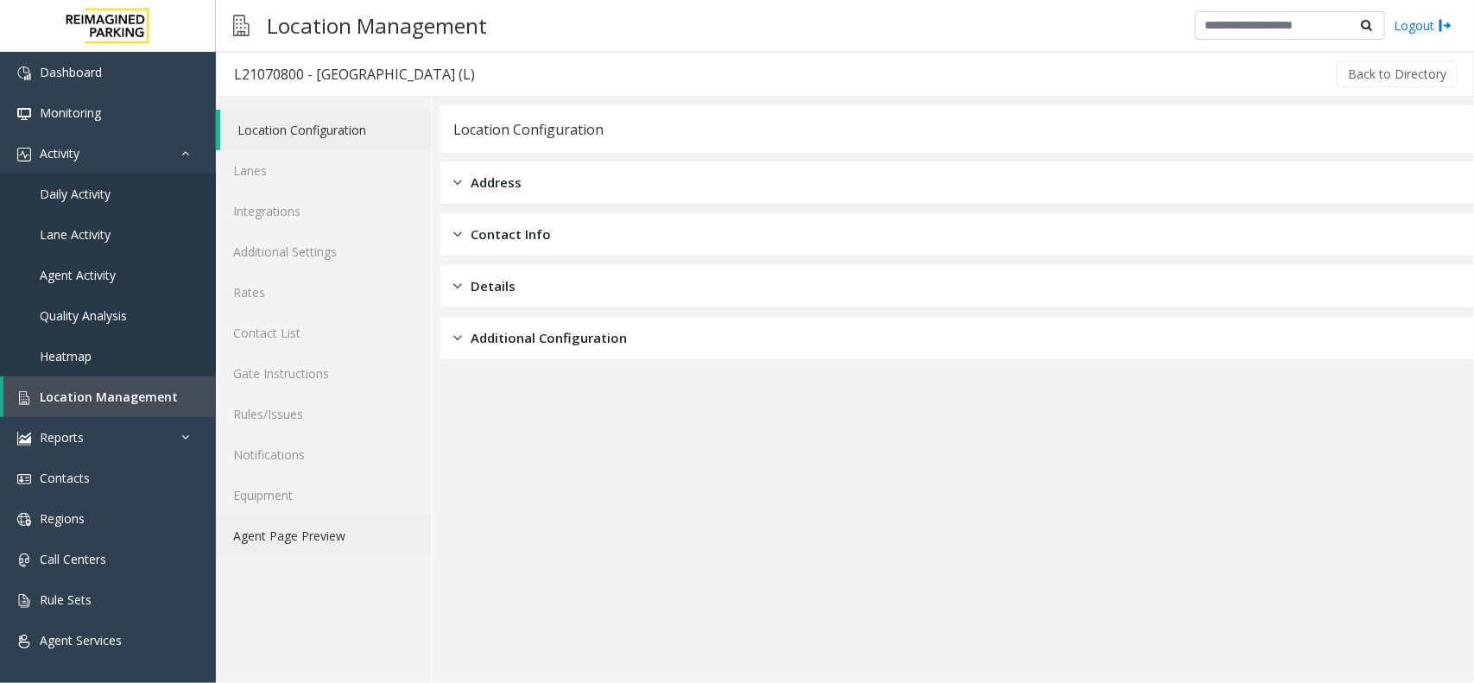
click at [294, 532] on link "Agent Page Preview" at bounding box center [323, 535] width 215 height 41
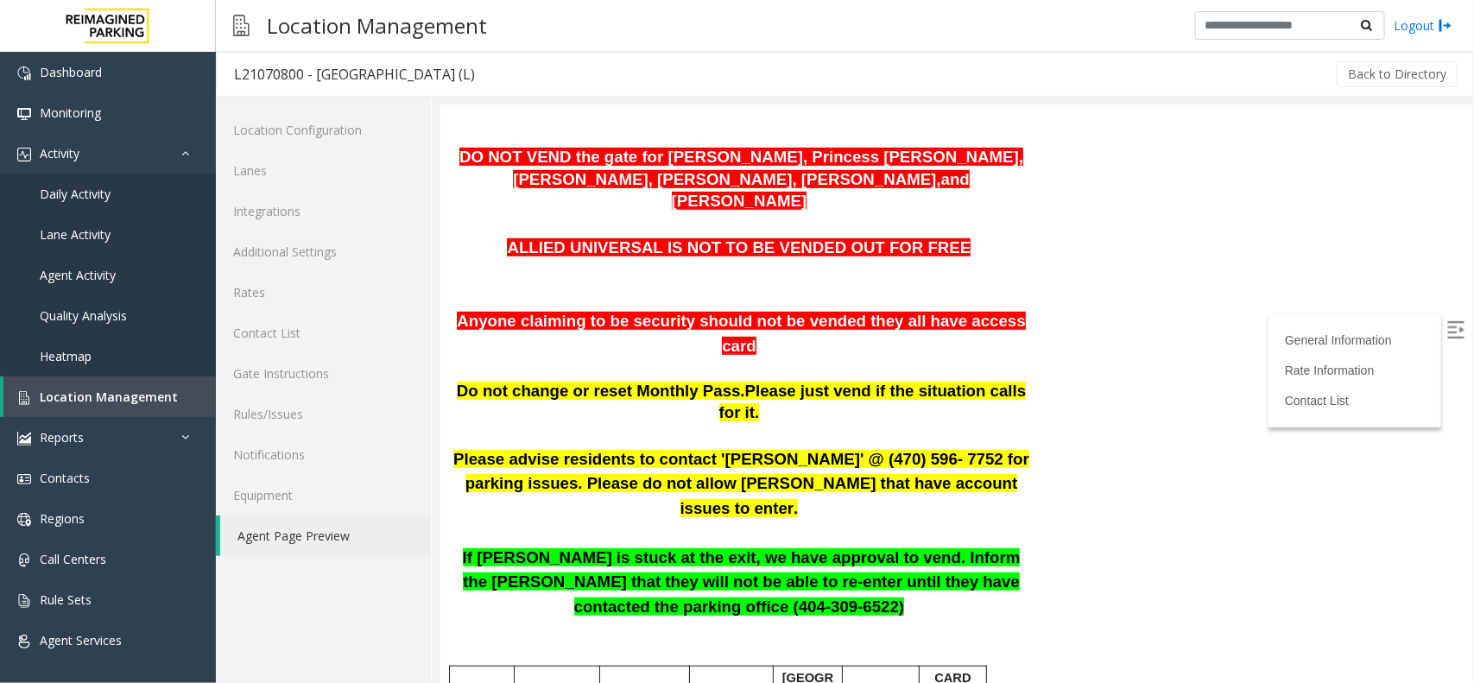
scroll to position [324, 0]
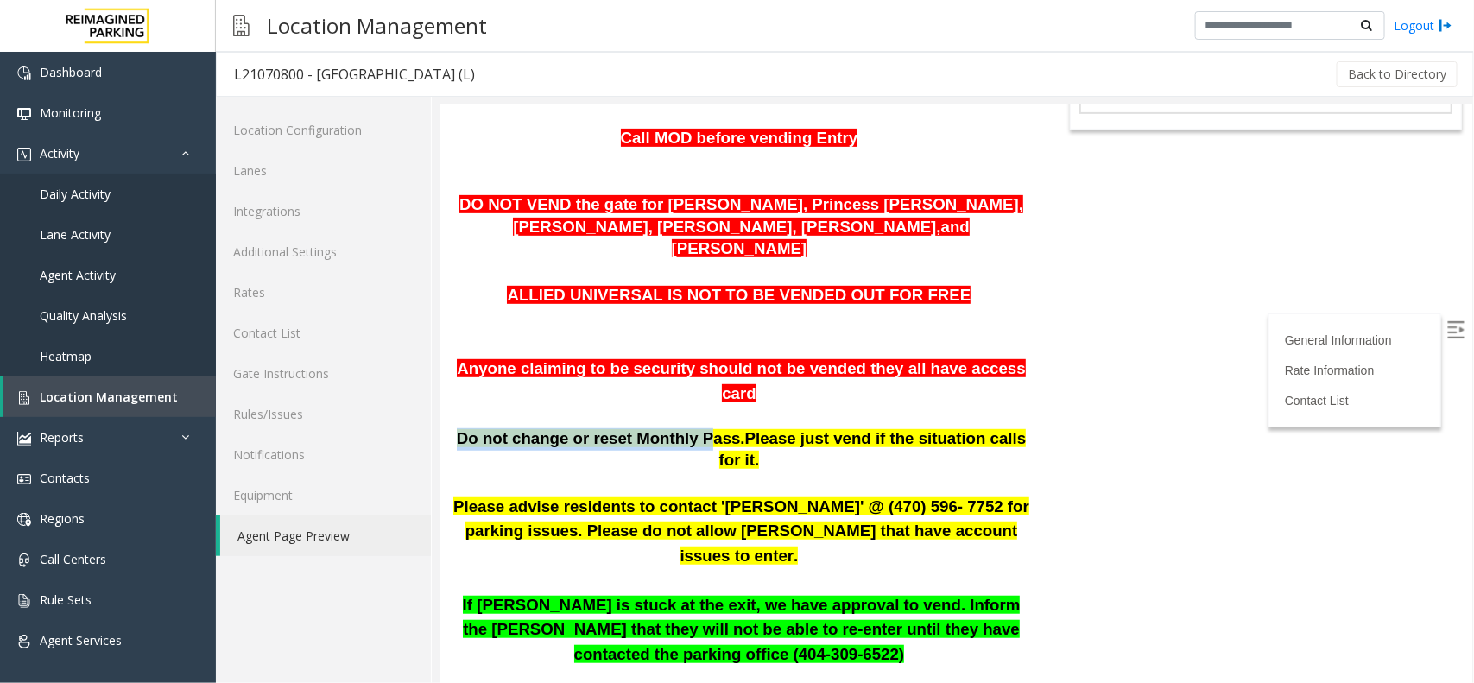
drag, startPoint x: 465, startPoint y: 342, endPoint x: 691, endPoint y: 339, distance: 225.4
click at [691, 428] on span "Do not change or reset Monthly Pass." at bounding box center [600, 437] width 288 height 18
click at [693, 471] on p at bounding box center [740, 482] width 576 height 22
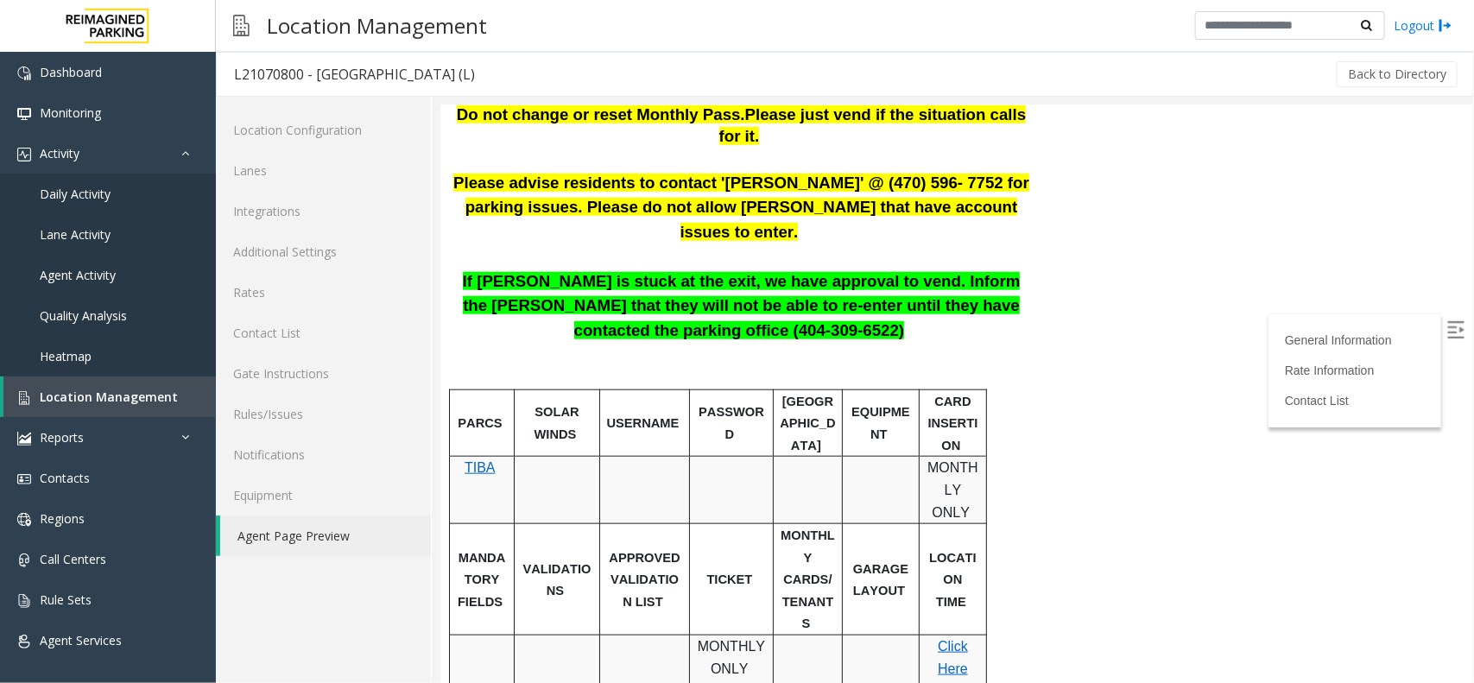
scroll to position [756, 0]
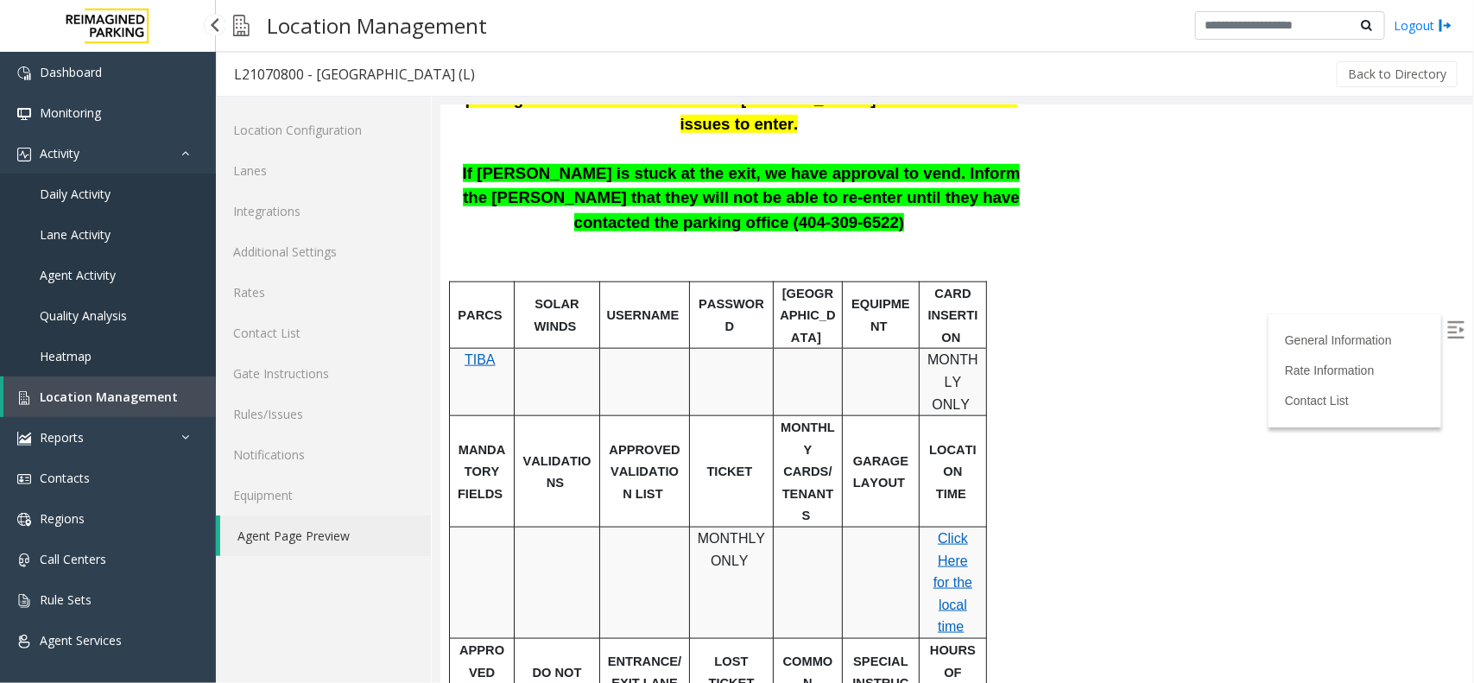
click at [184, 387] on link "Location Management" at bounding box center [109, 396] width 212 height 41
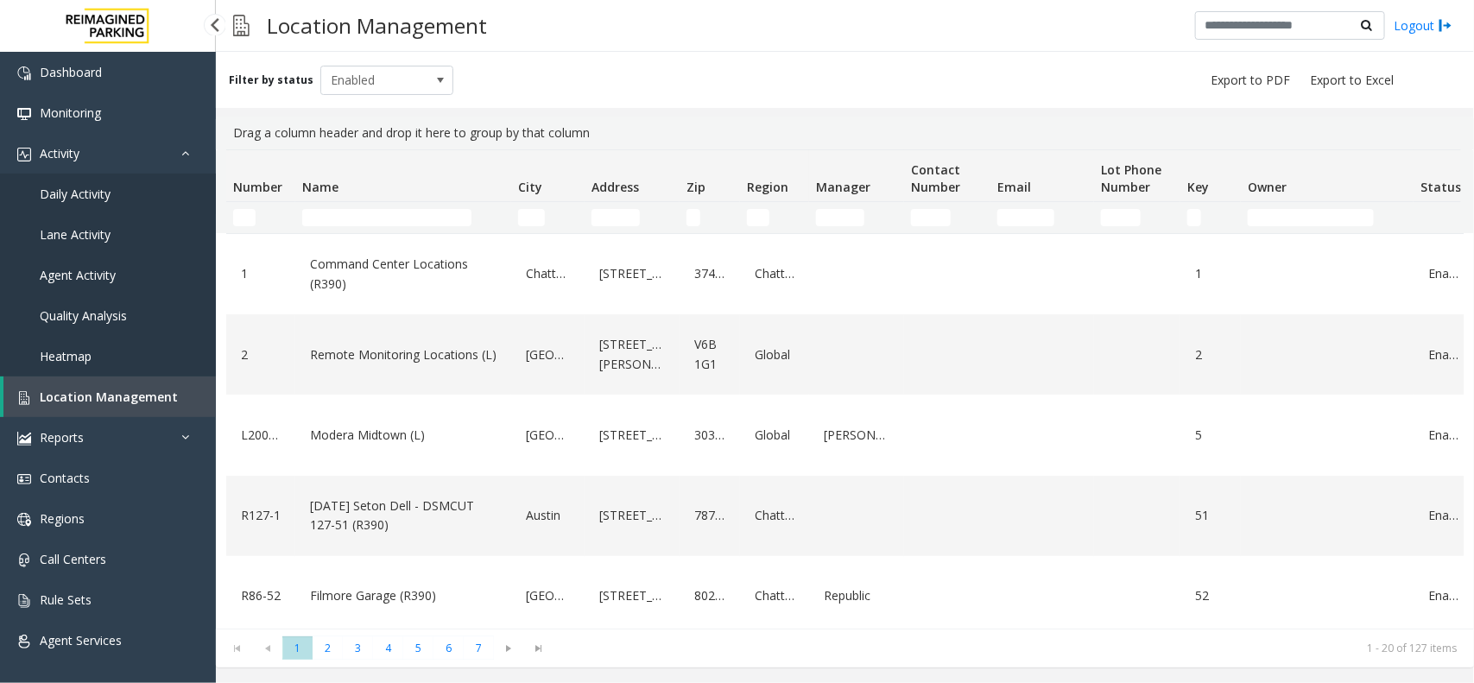
click at [132, 192] on link "Daily Activity" at bounding box center [108, 194] width 216 height 41
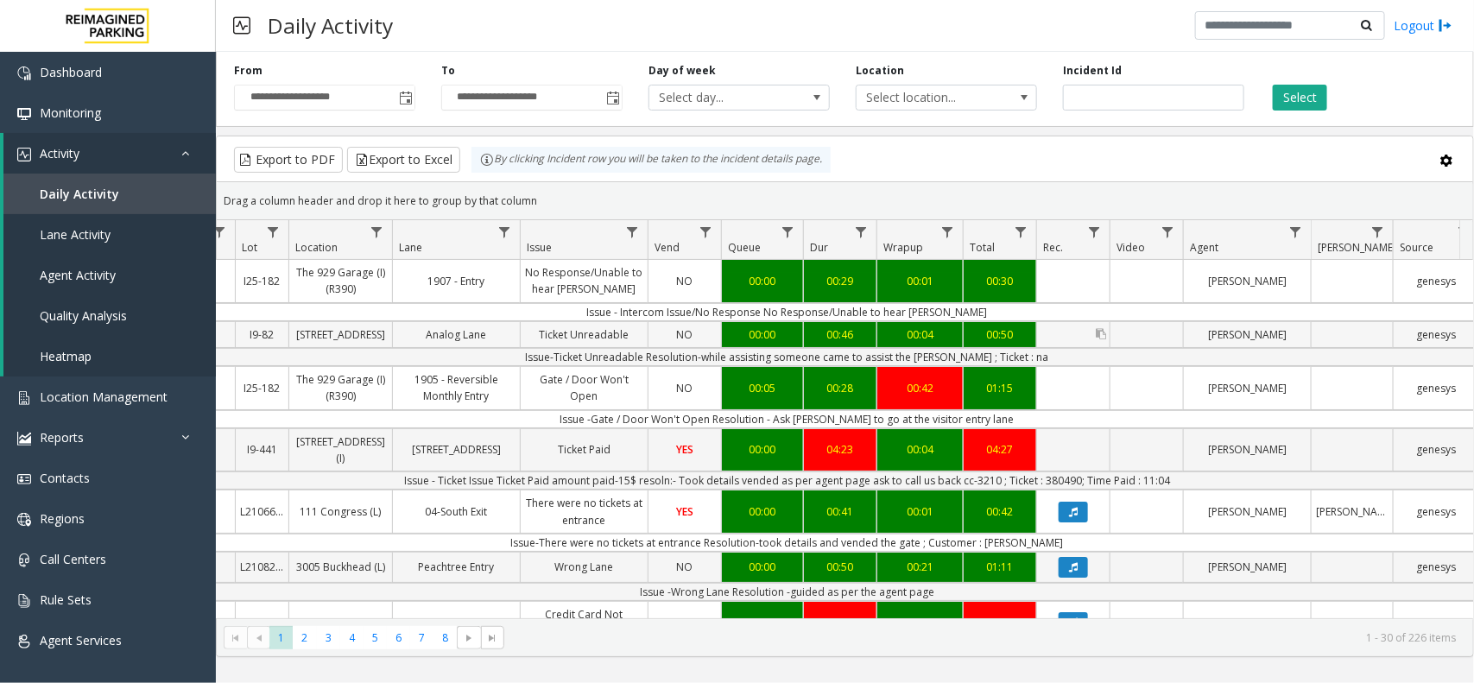
scroll to position [108, 236]
